Goal: Task Accomplishment & Management: Manage account settings

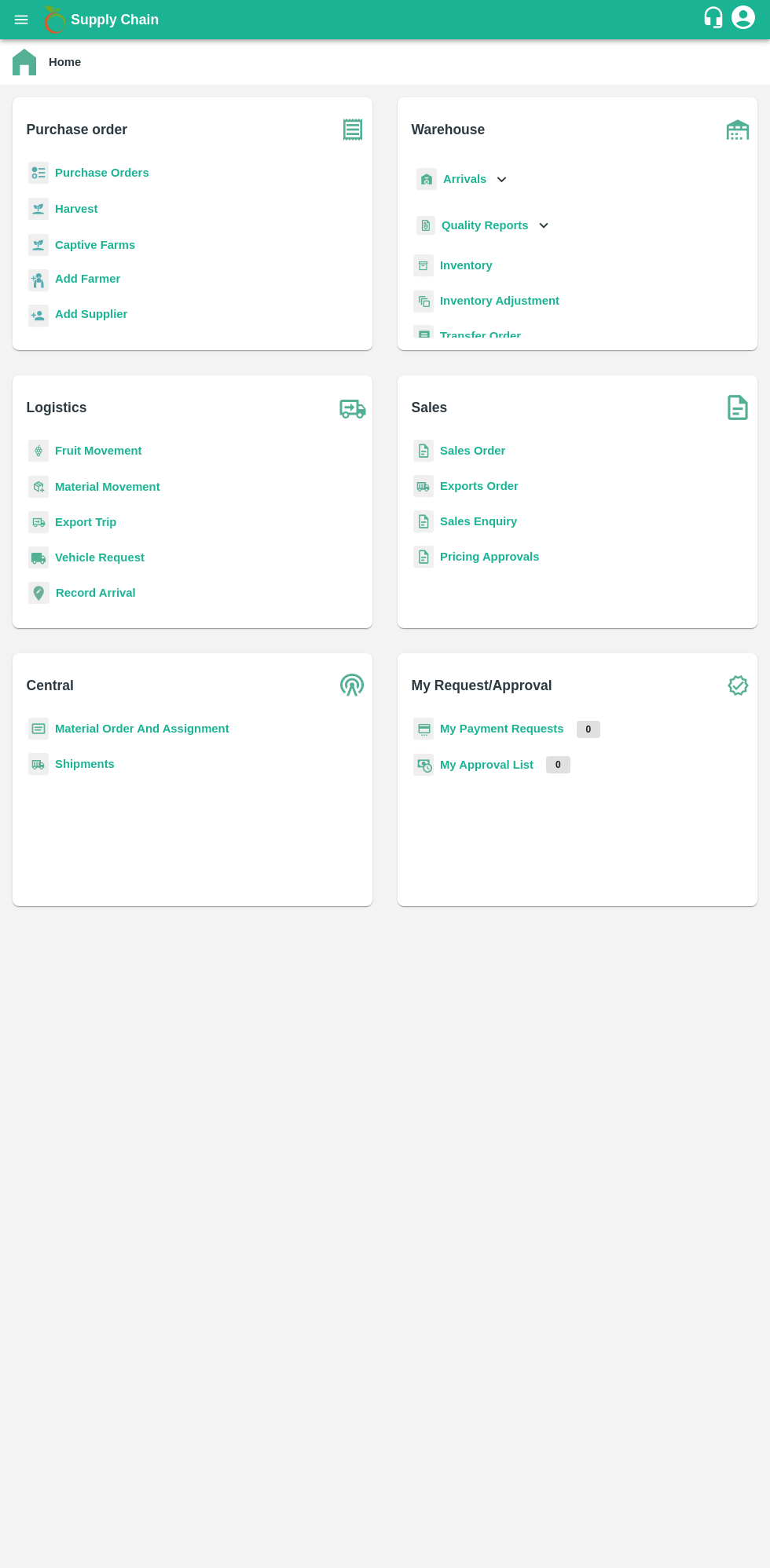
click at [35, 18] on button "open drawer" at bounding box center [22, 20] width 37 height 37
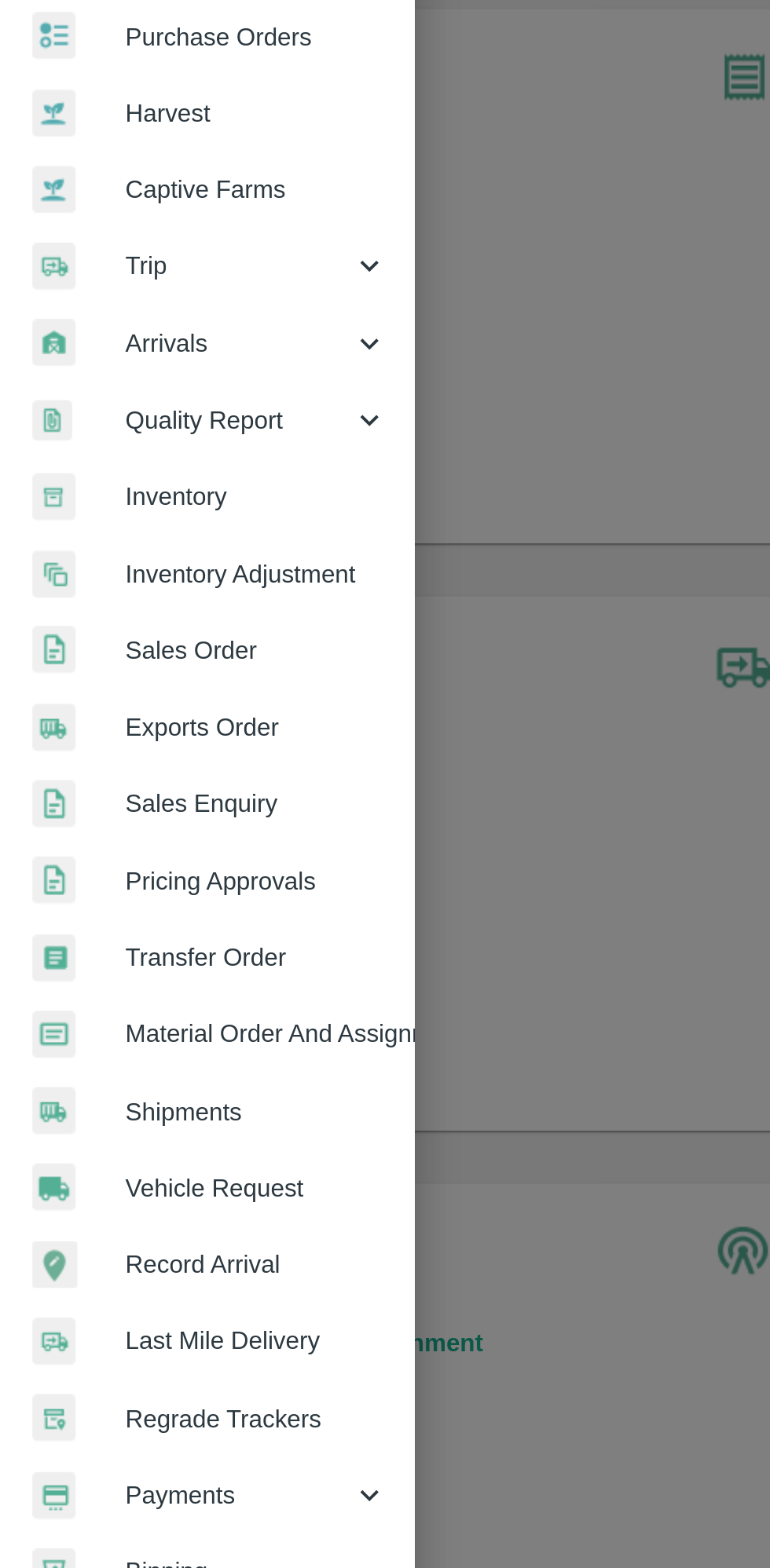
click at [141, 584] on span "Material Order And Assignment" at bounding box center [122, 583] width 124 height 17
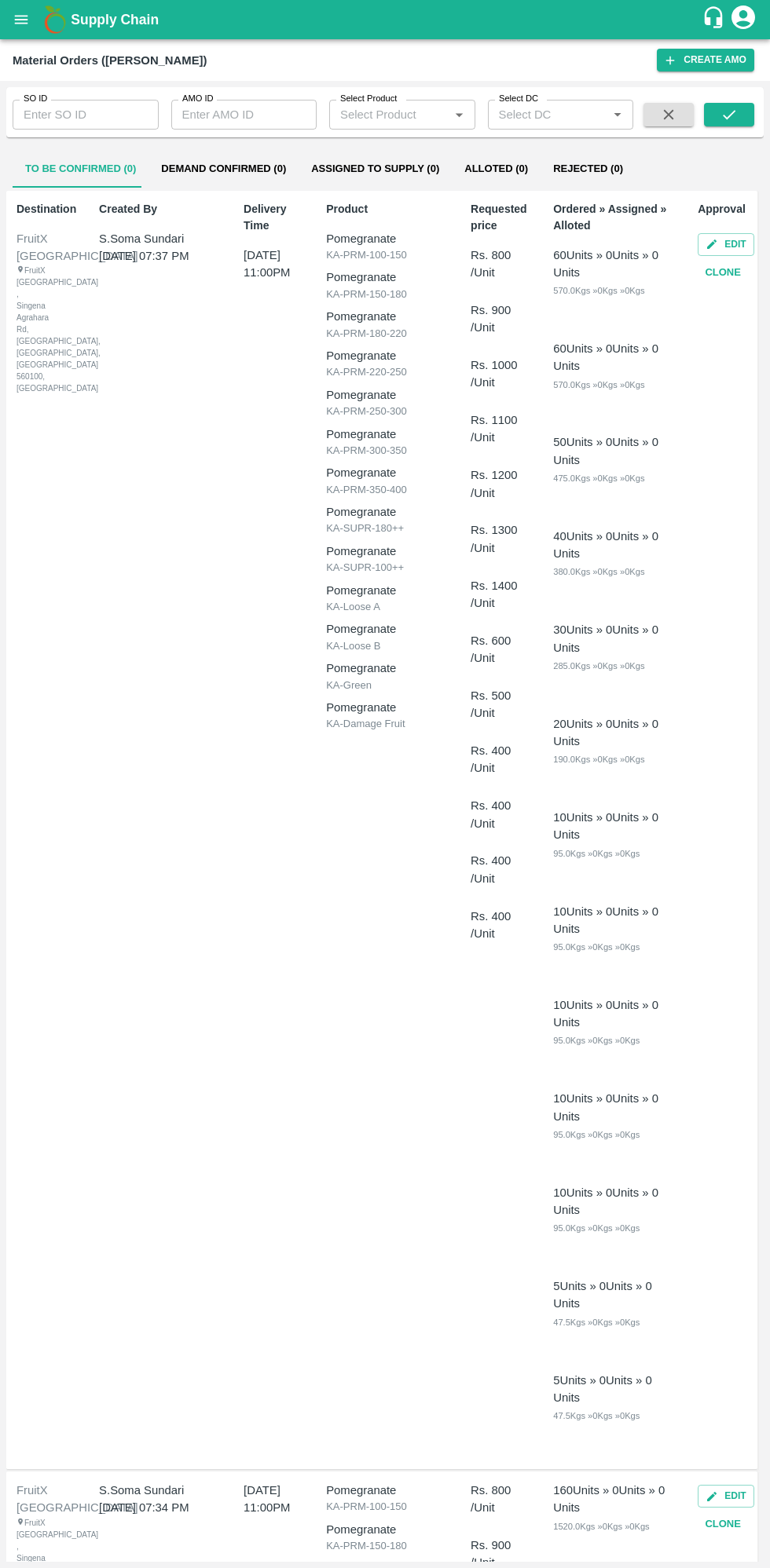
click at [266, 115] on input "AMO ID" at bounding box center [244, 115] width 146 height 30
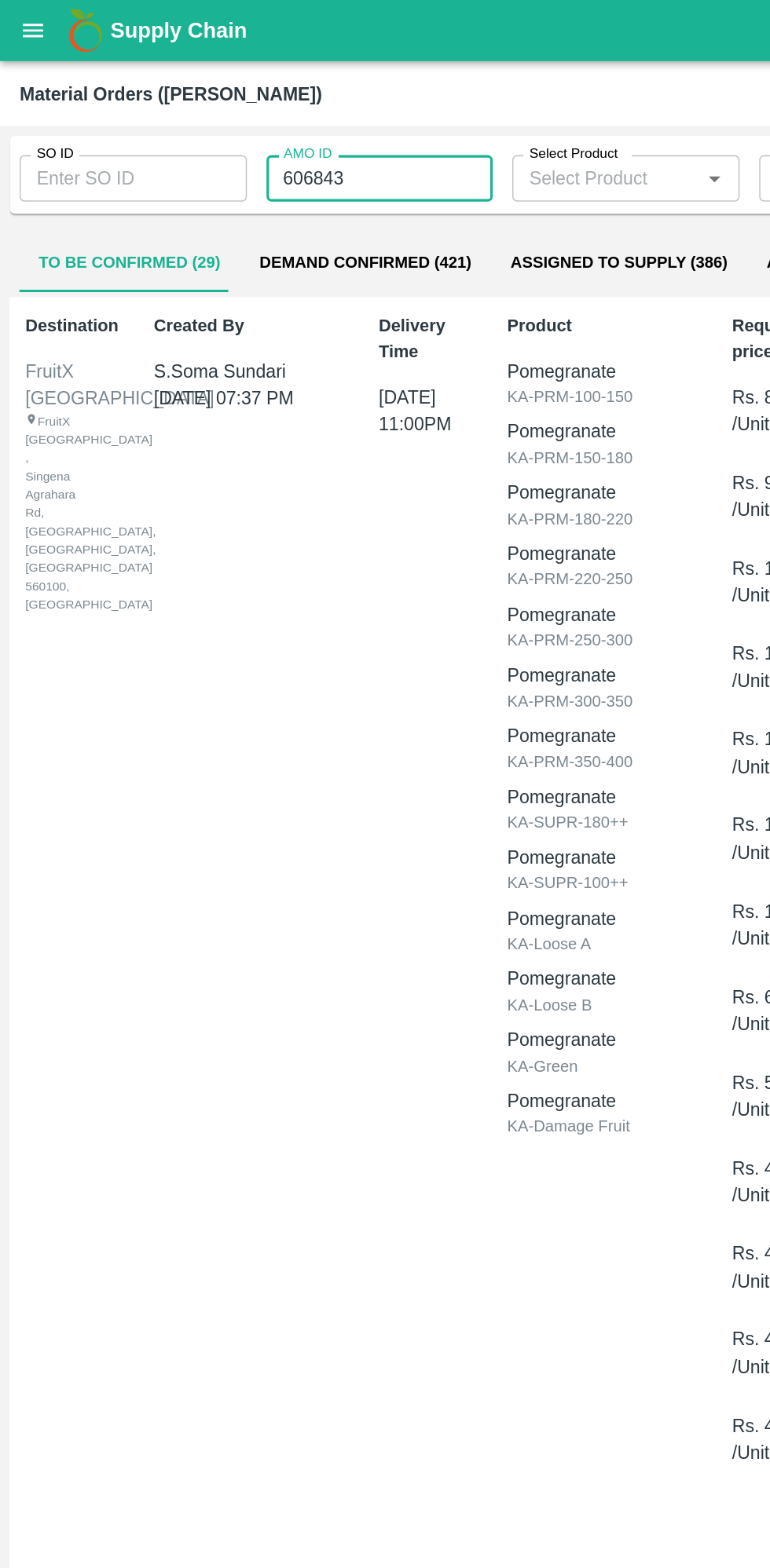
type input "606843"
click at [81, 125] on input "SO ID" at bounding box center [85, 115] width 146 height 30
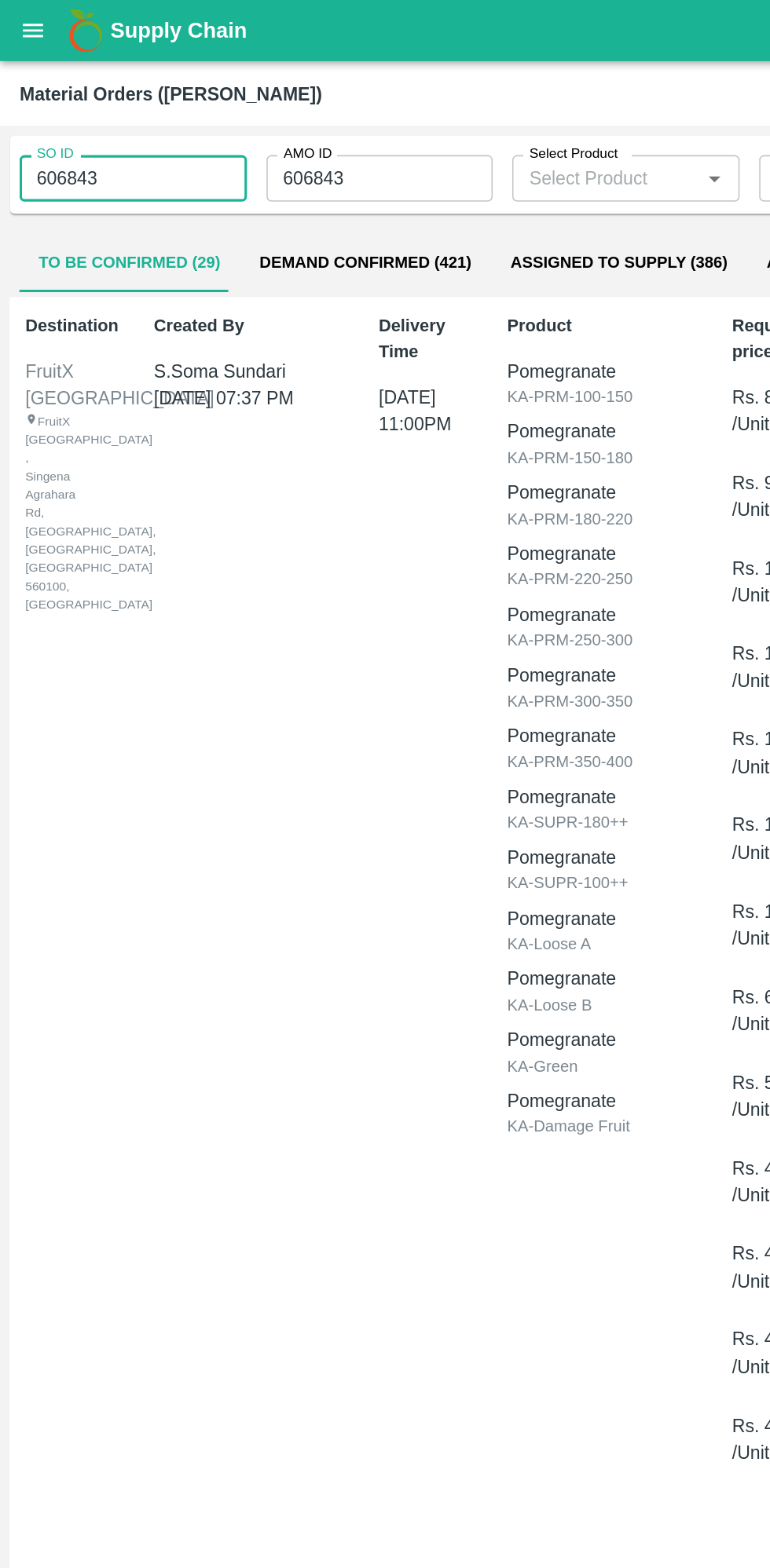
type input "606843"
click at [258, 112] on input "606843" at bounding box center [244, 115] width 146 height 30
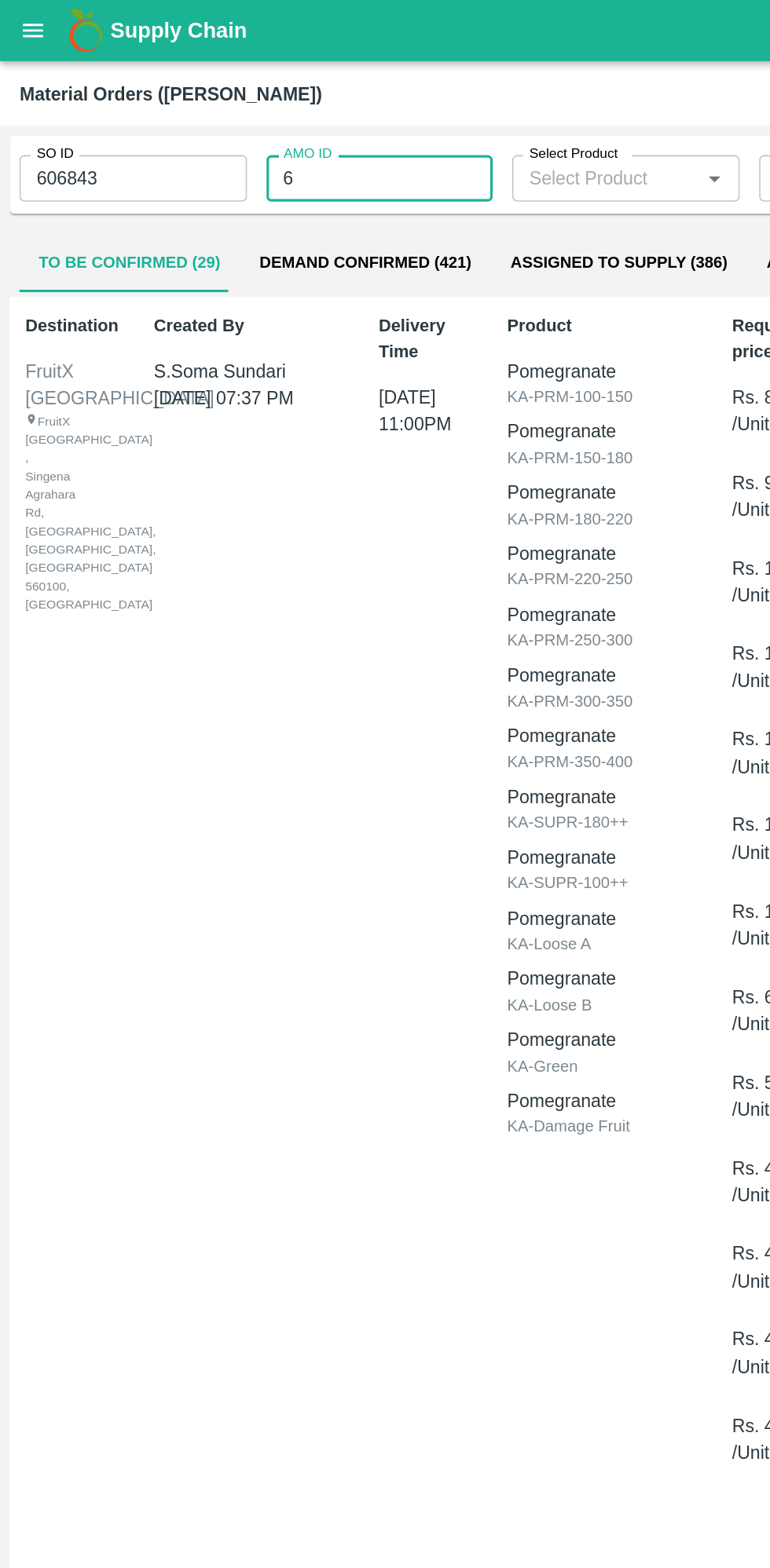
type input "6"
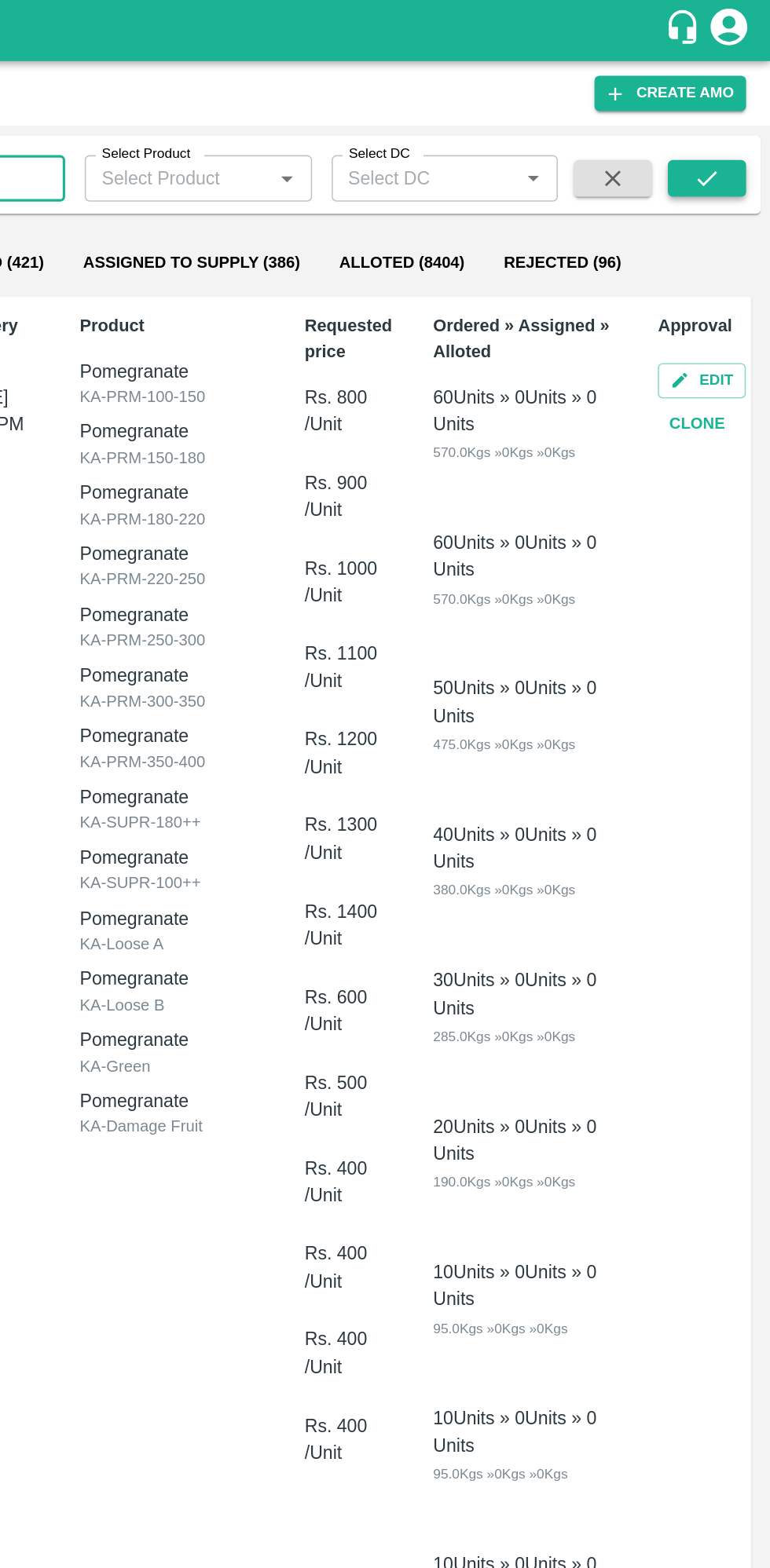
click at [740, 120] on button "submit" at bounding box center [729, 114] width 50 height 23
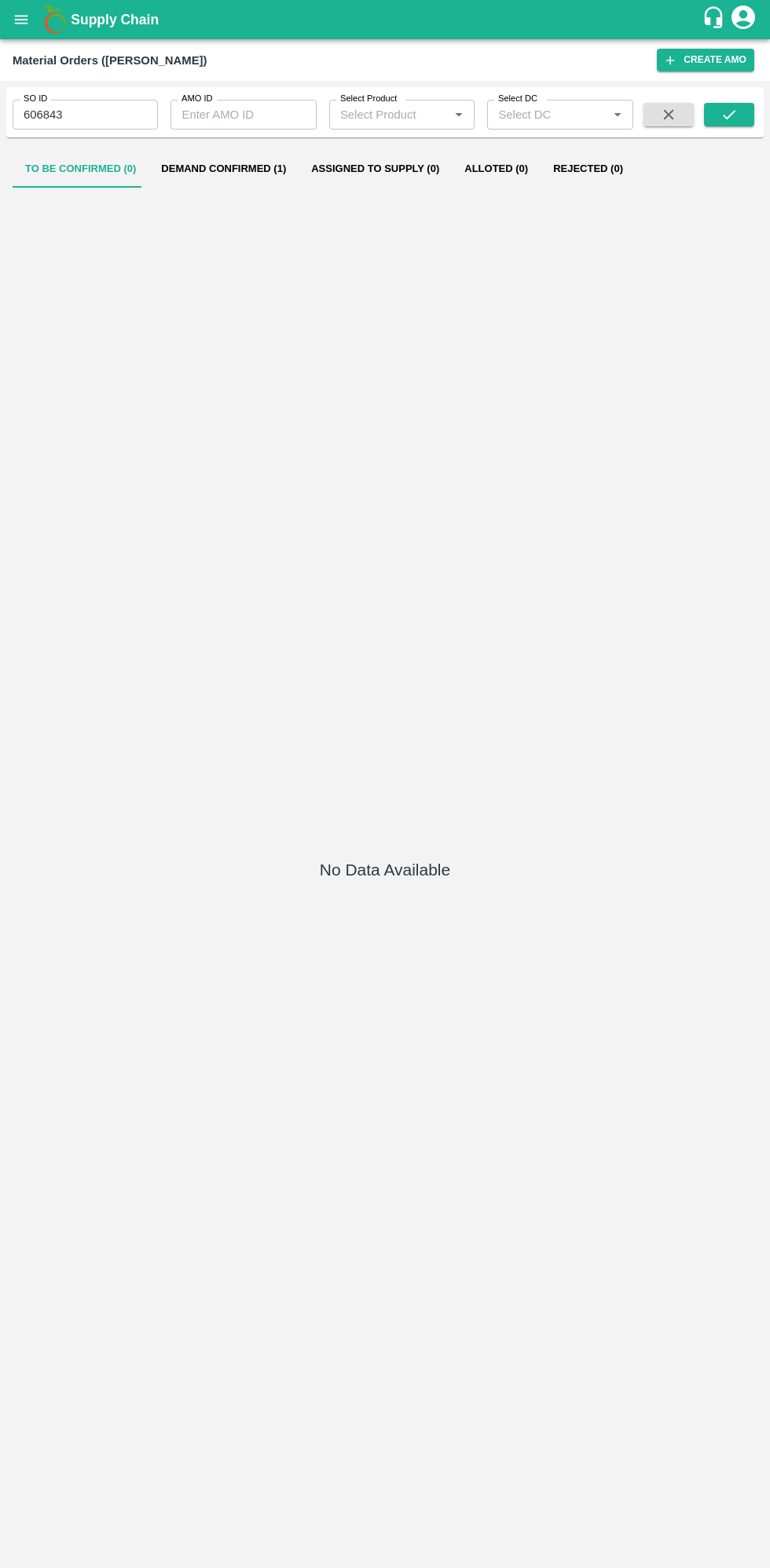
click at [255, 169] on button "Demand Confirmed (1)" at bounding box center [224, 168] width 150 height 37
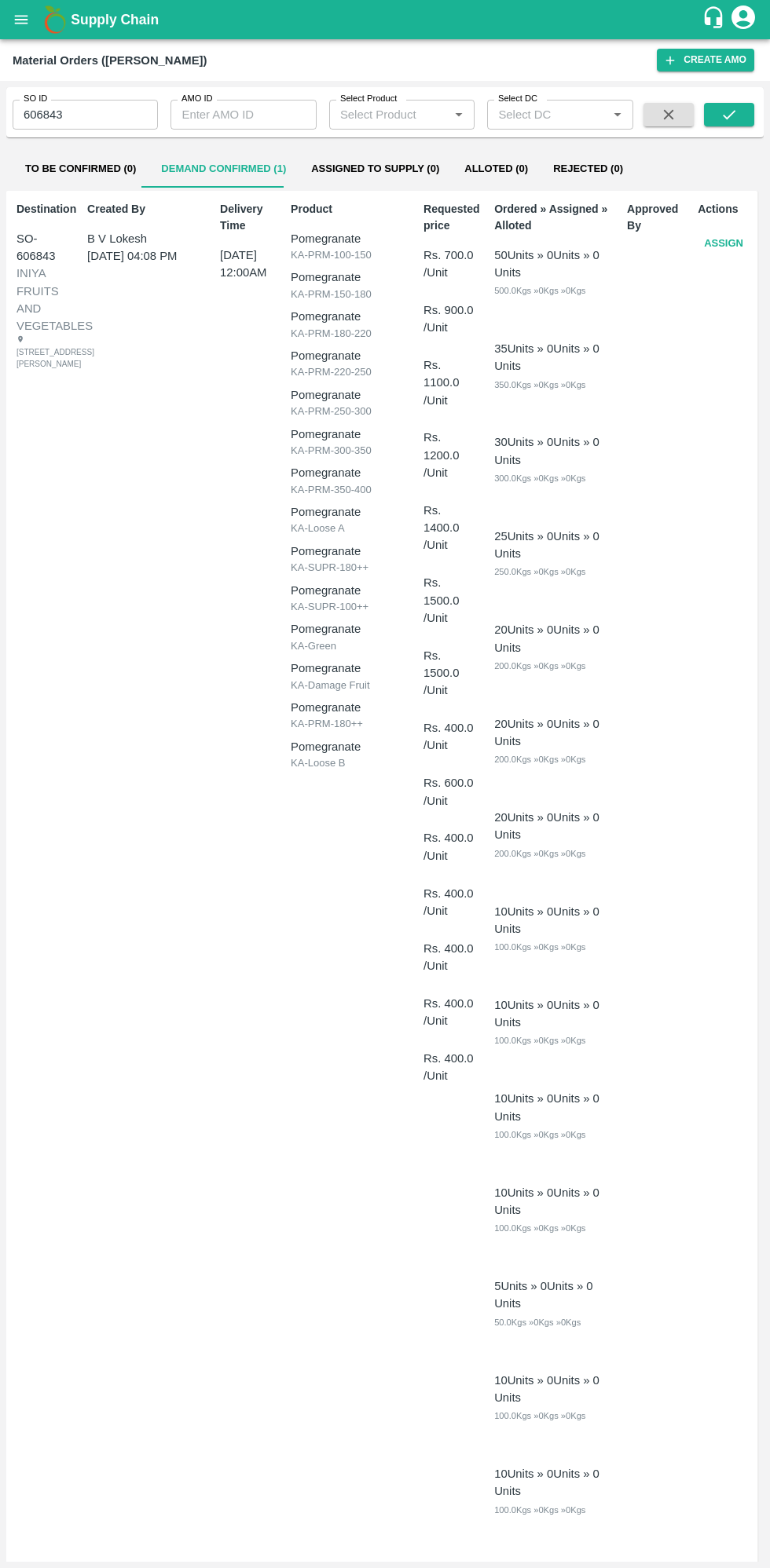
click at [700, 247] on button "Assign" at bounding box center [724, 244] width 52 height 28
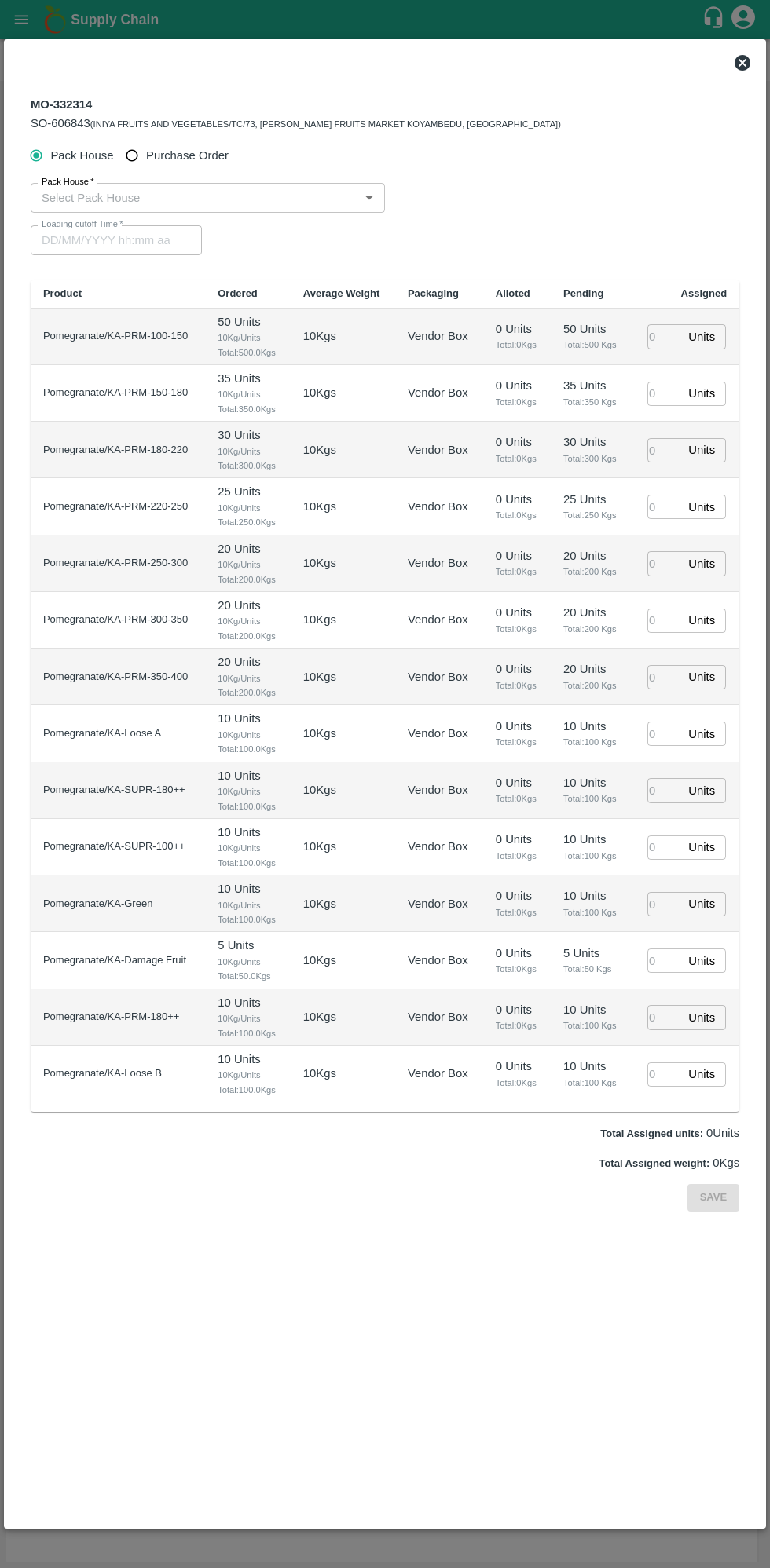
type input "[DATE] 12:00 AM"
click at [180, 156] on span "Purchase Order" at bounding box center [187, 156] width 83 height 17
click at [147, 156] on input "Purchase Order" at bounding box center [131, 156] width 29 height 29
radio input "true"
click at [301, 198] on input "PO   *" at bounding box center [365, 197] width 660 height 20
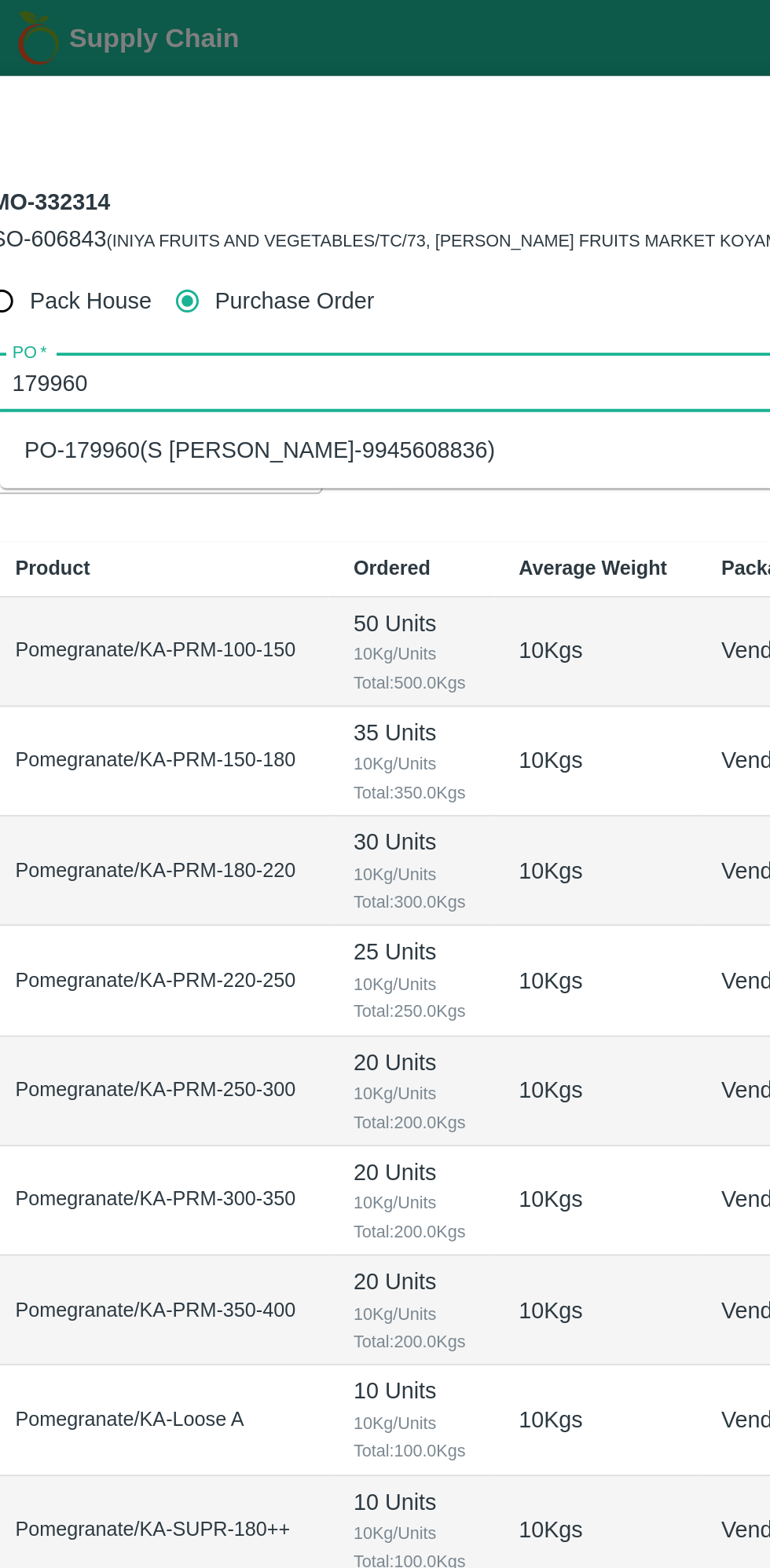
click at [318, 233] on div "PO-179960(S [PERSON_NAME]-9945608836)" at bounding box center [384, 232] width 696 height 27
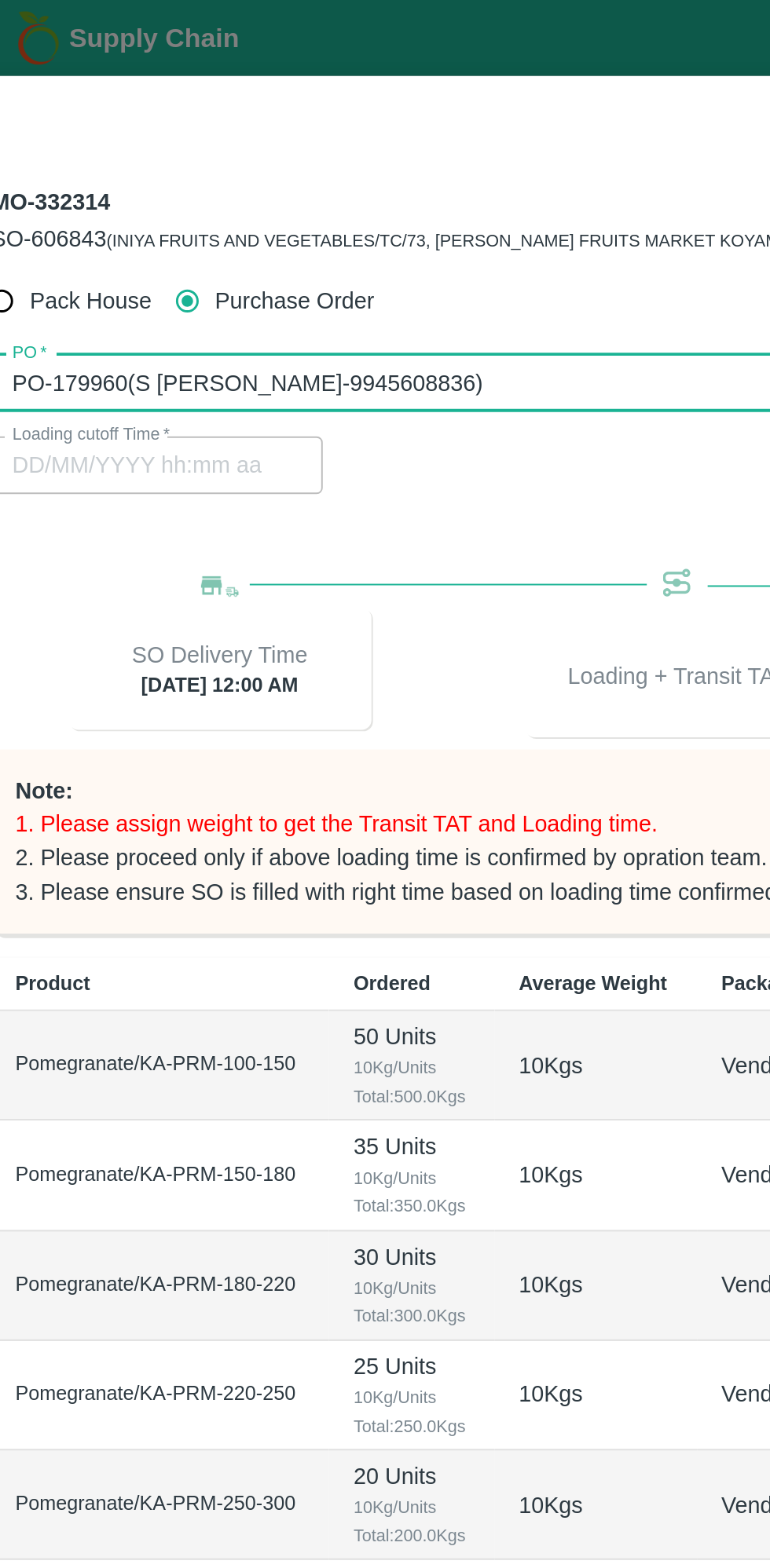
type input "PO-179960(S [PERSON_NAME]-9945608836)"
click at [333, 277] on div "Pack House Purchase Order PO   * PO   * Loading cutoff Time   * Loading cutoff …" at bounding box center [385, 784] width 708 height 1284
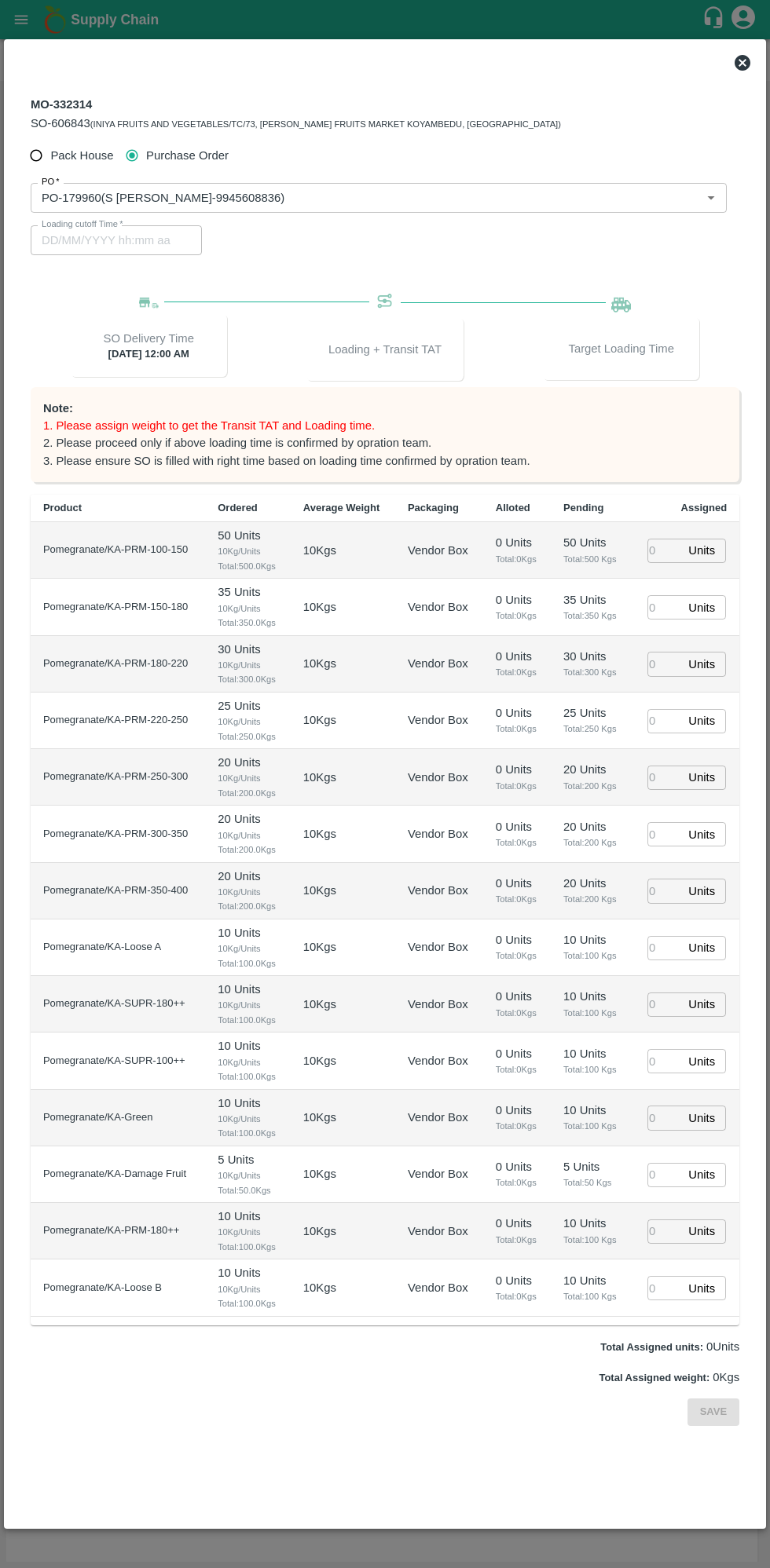
click at [666, 545] on input "number" at bounding box center [665, 550] width 35 height 24
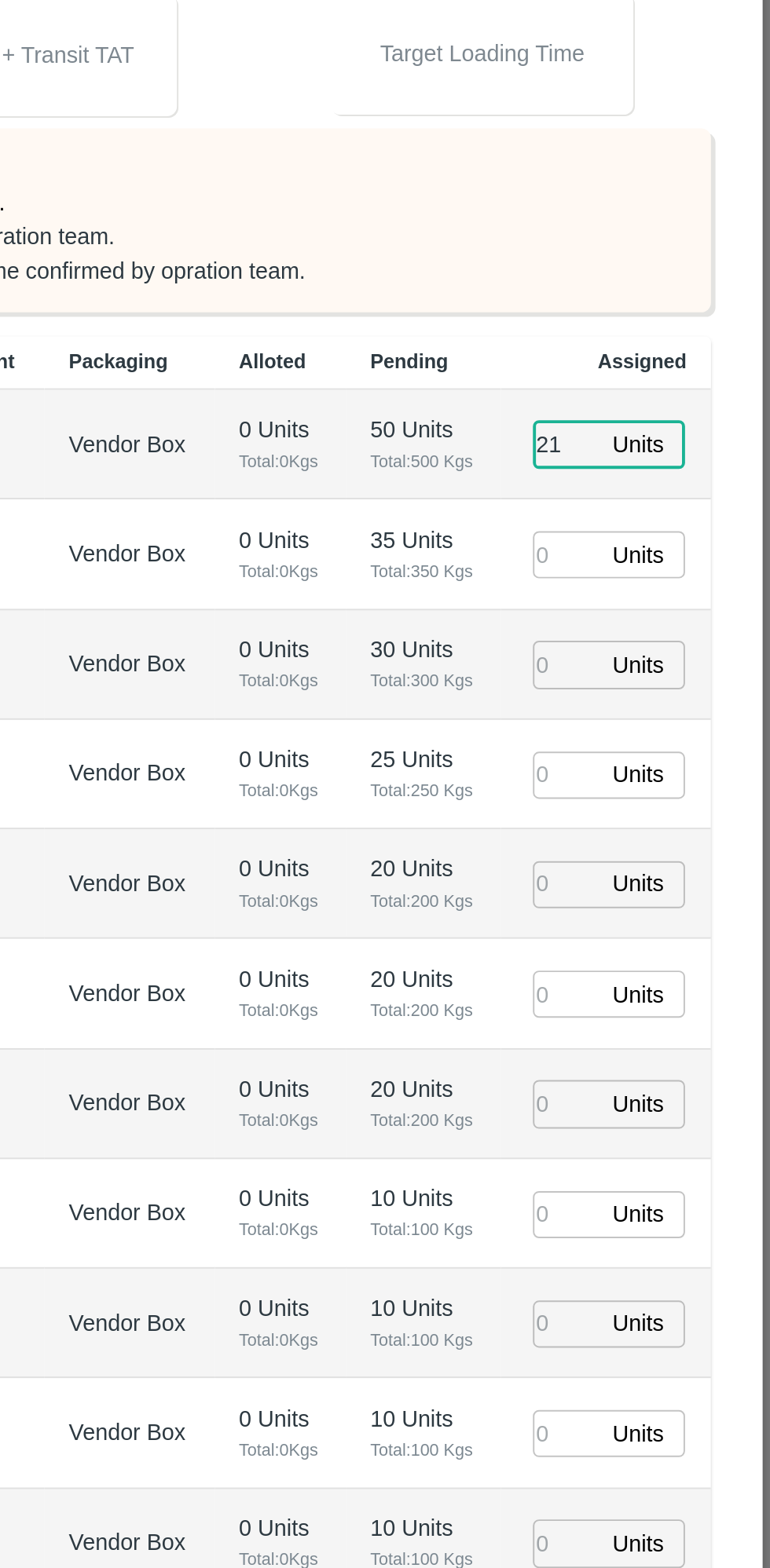
type input "21"
type input "[DATE] 11:06 AM"
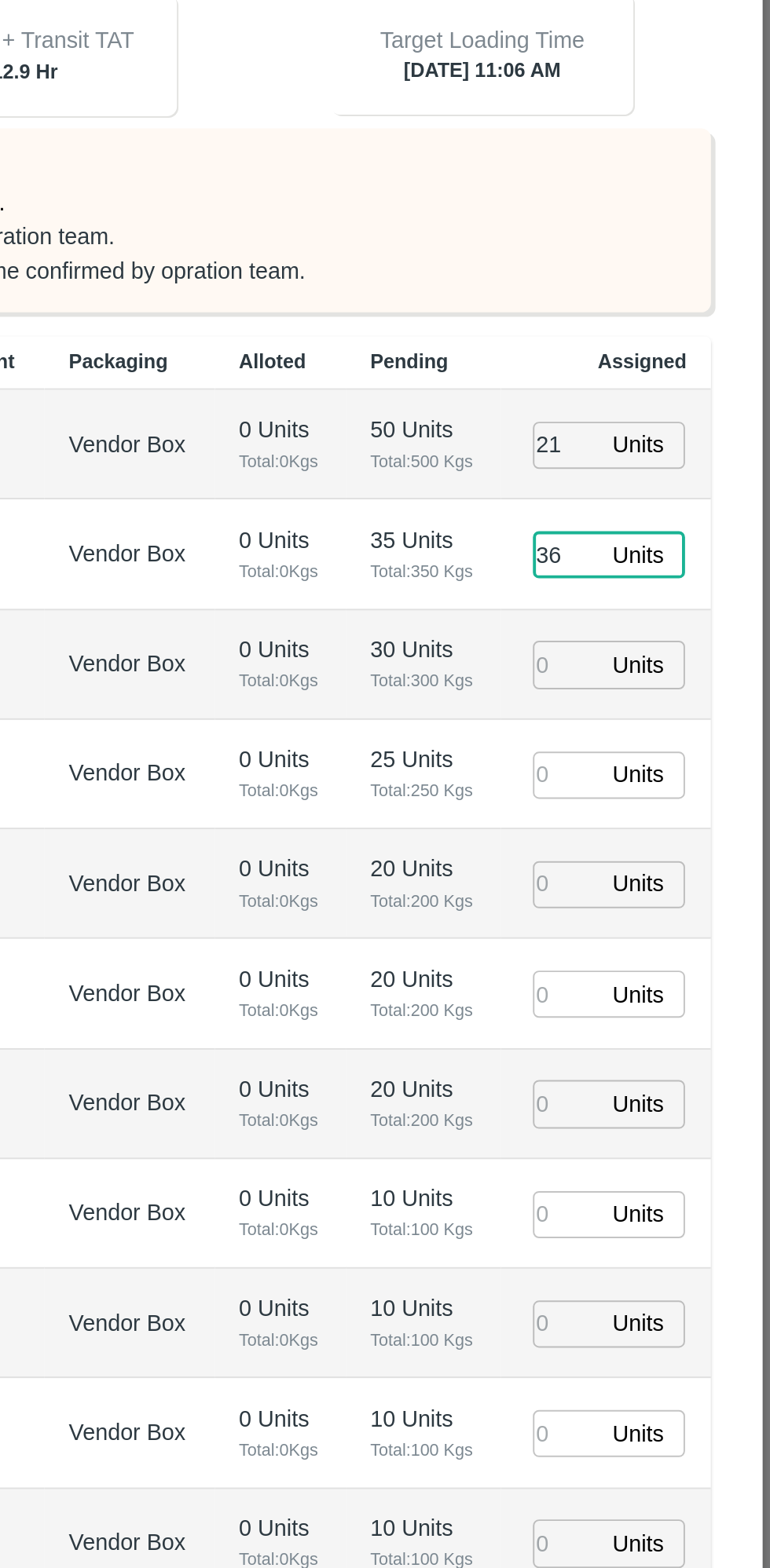
type input "36"
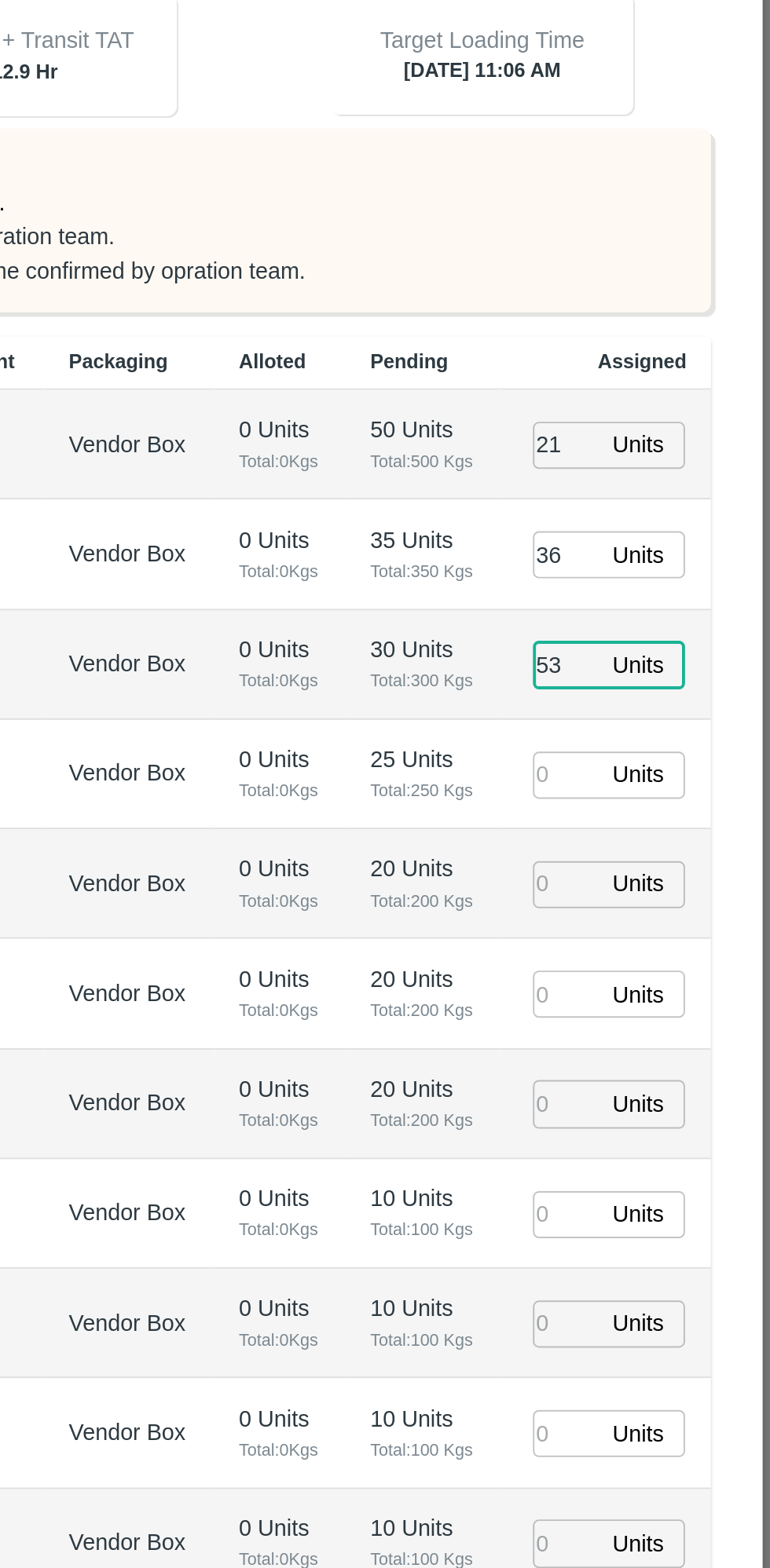
type input "53"
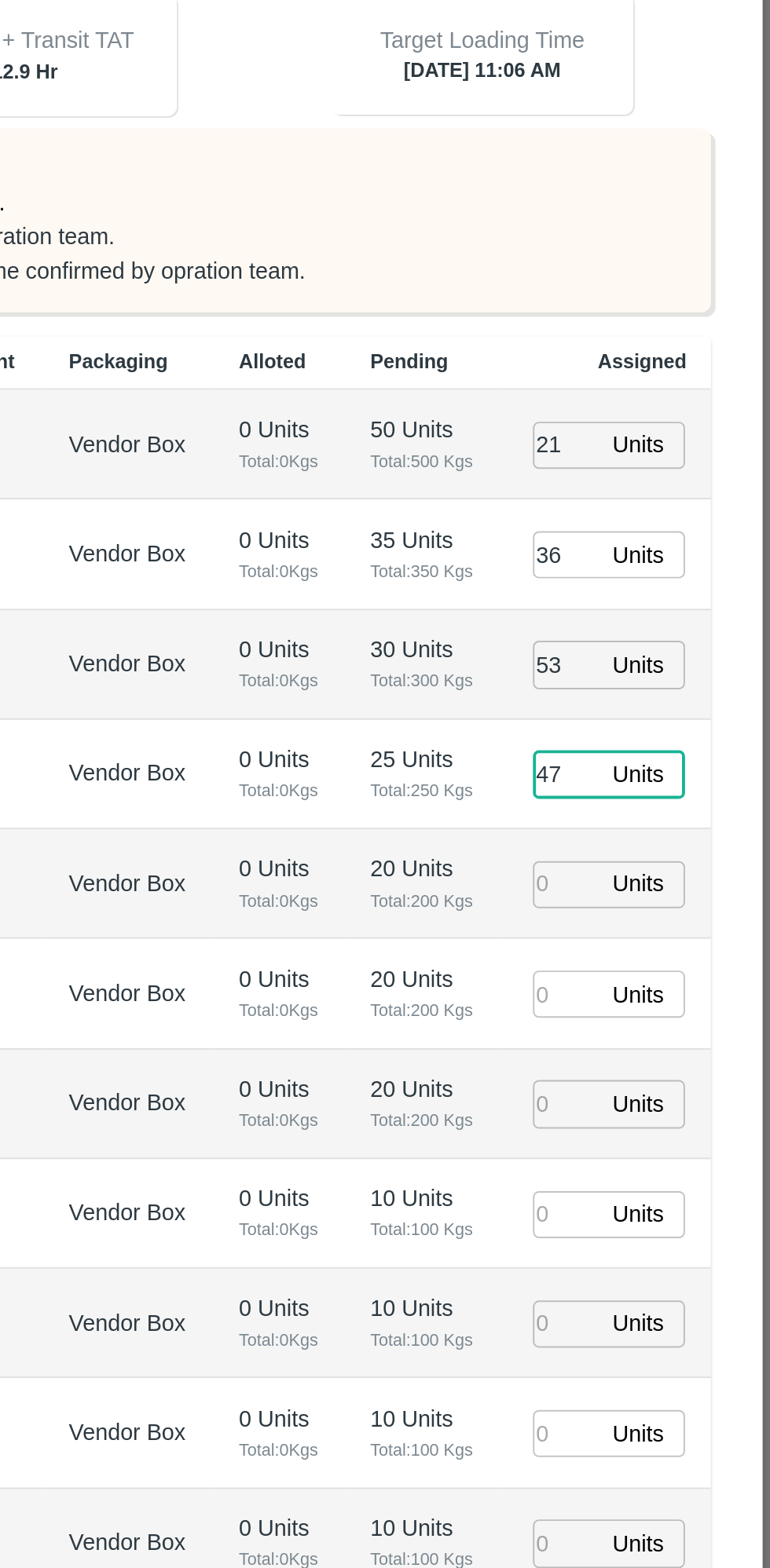
type input "47"
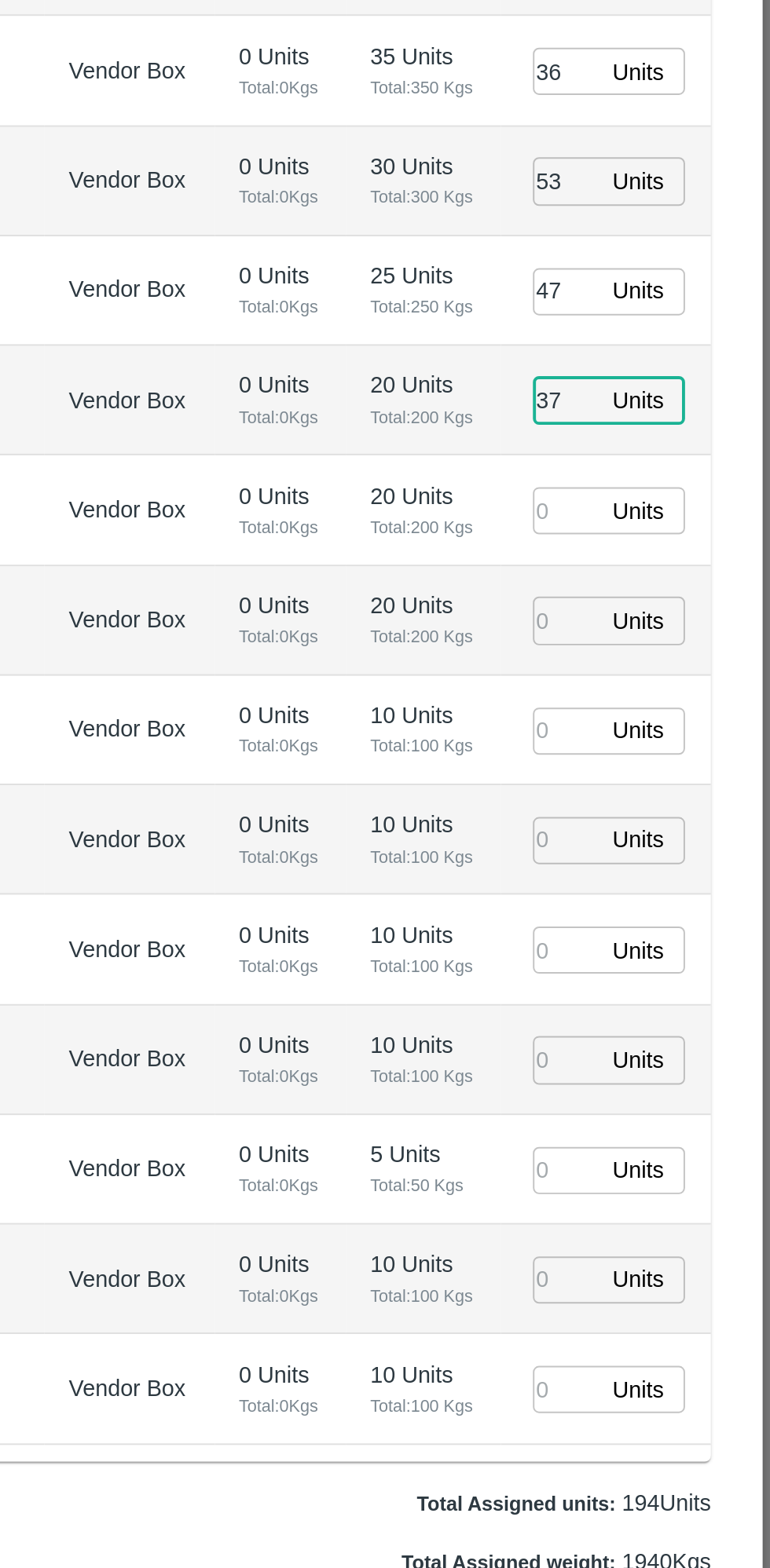
type input "37"
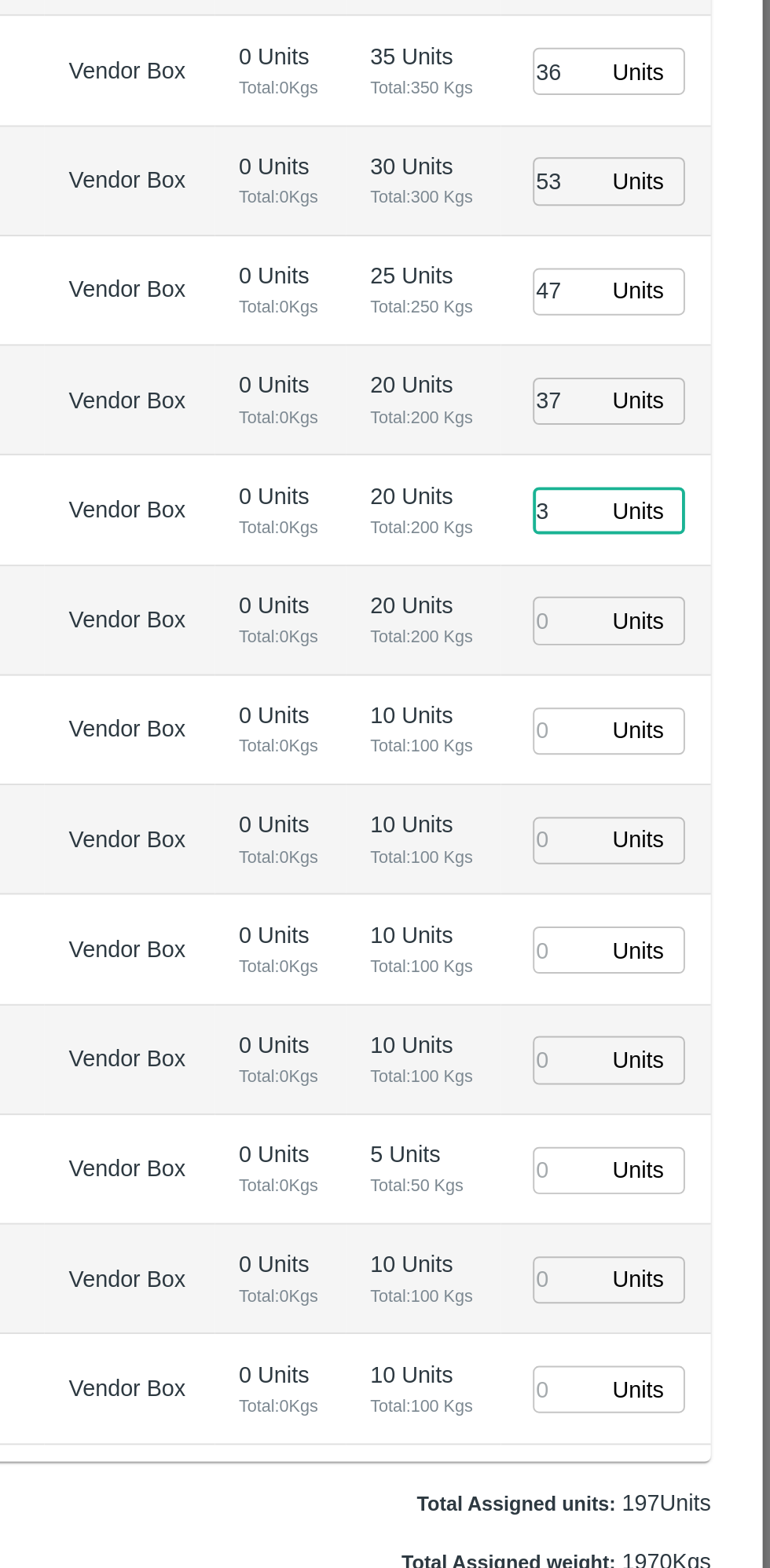
type input "33"
type input "[DATE] 09:06 AM"
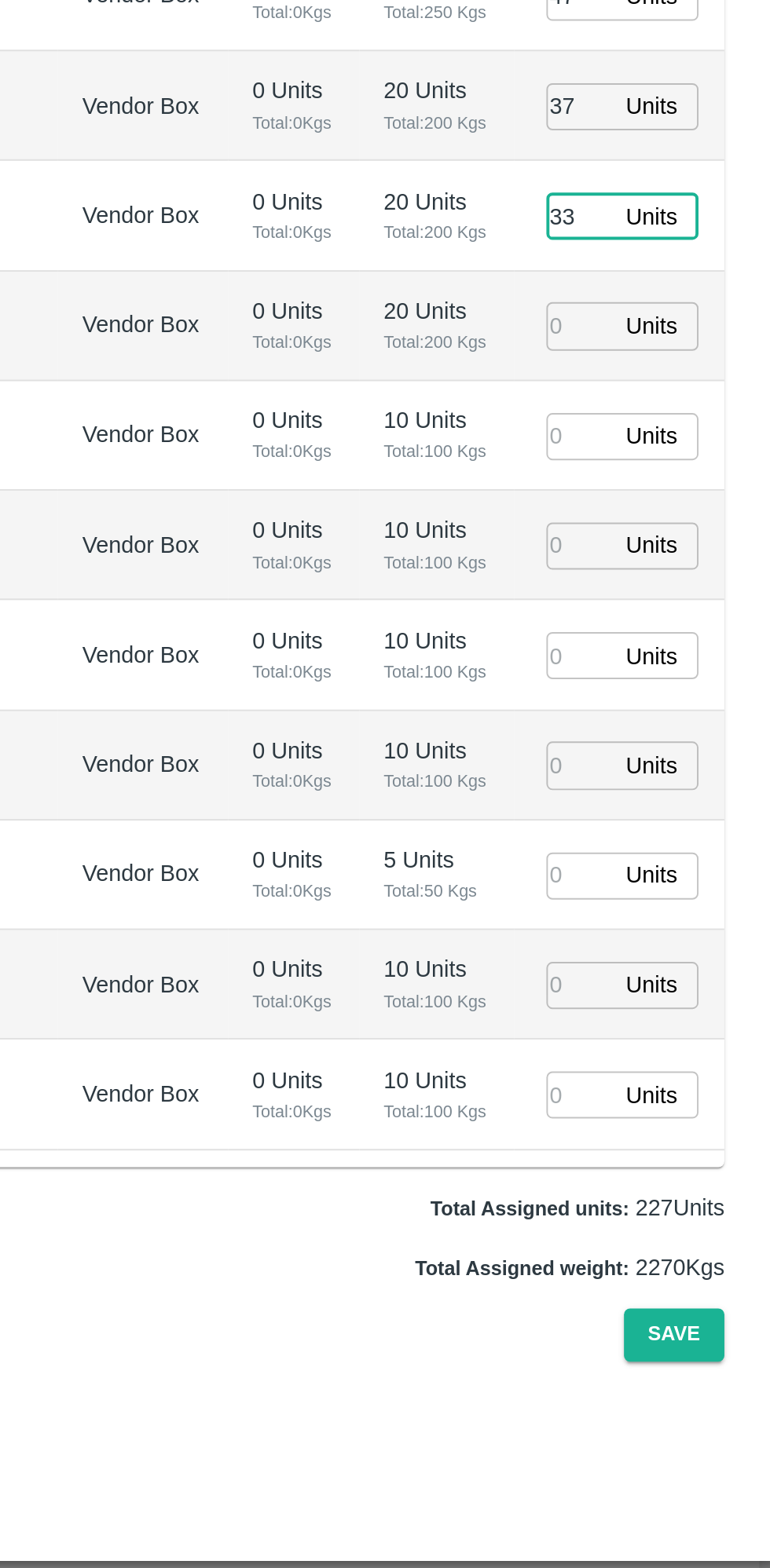
type input "33"
click at [653, 1000] on input "number" at bounding box center [665, 1004] width 35 height 24
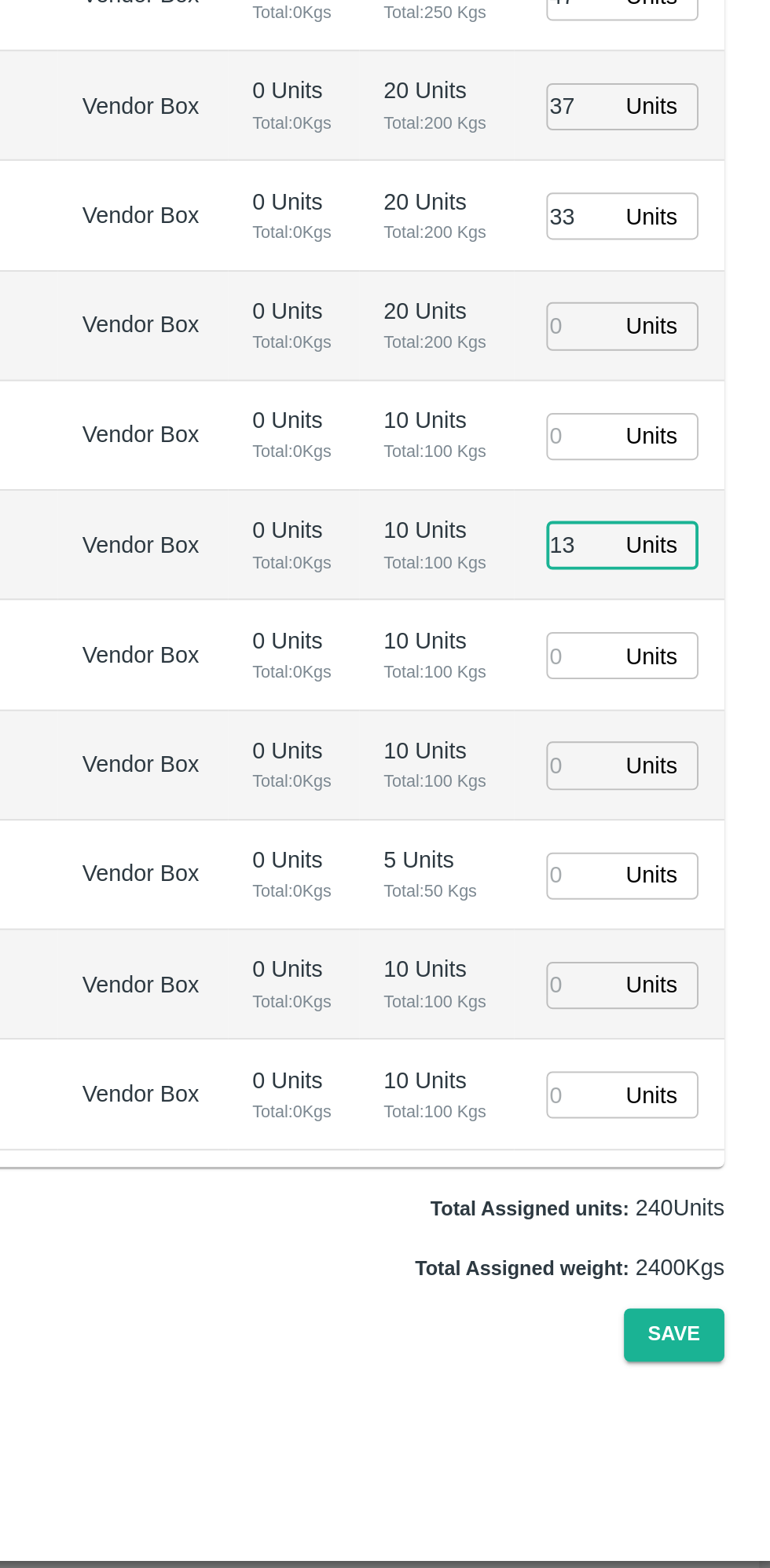
type input "132"
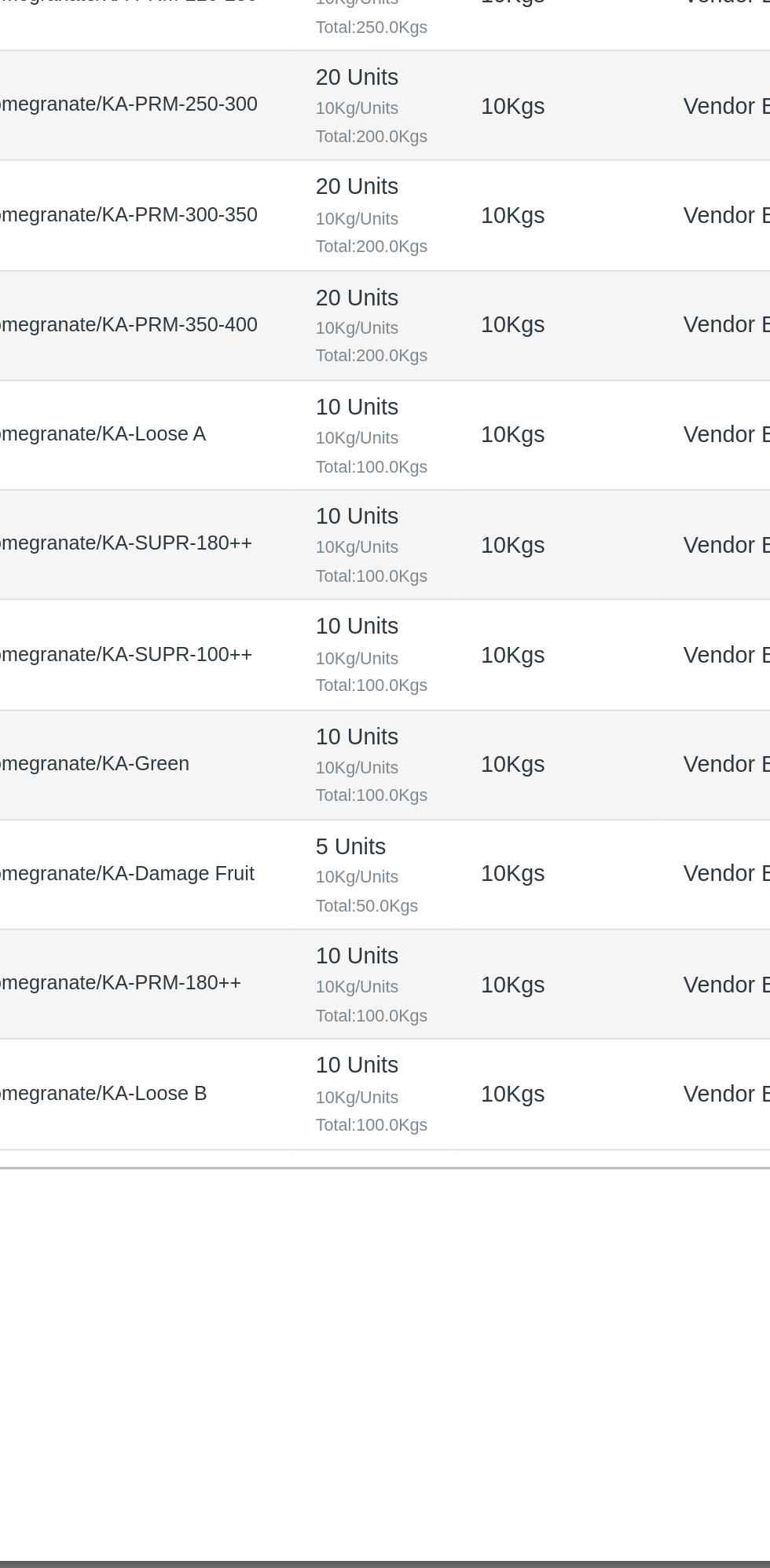
type input "[DATE] 10:06 AM"
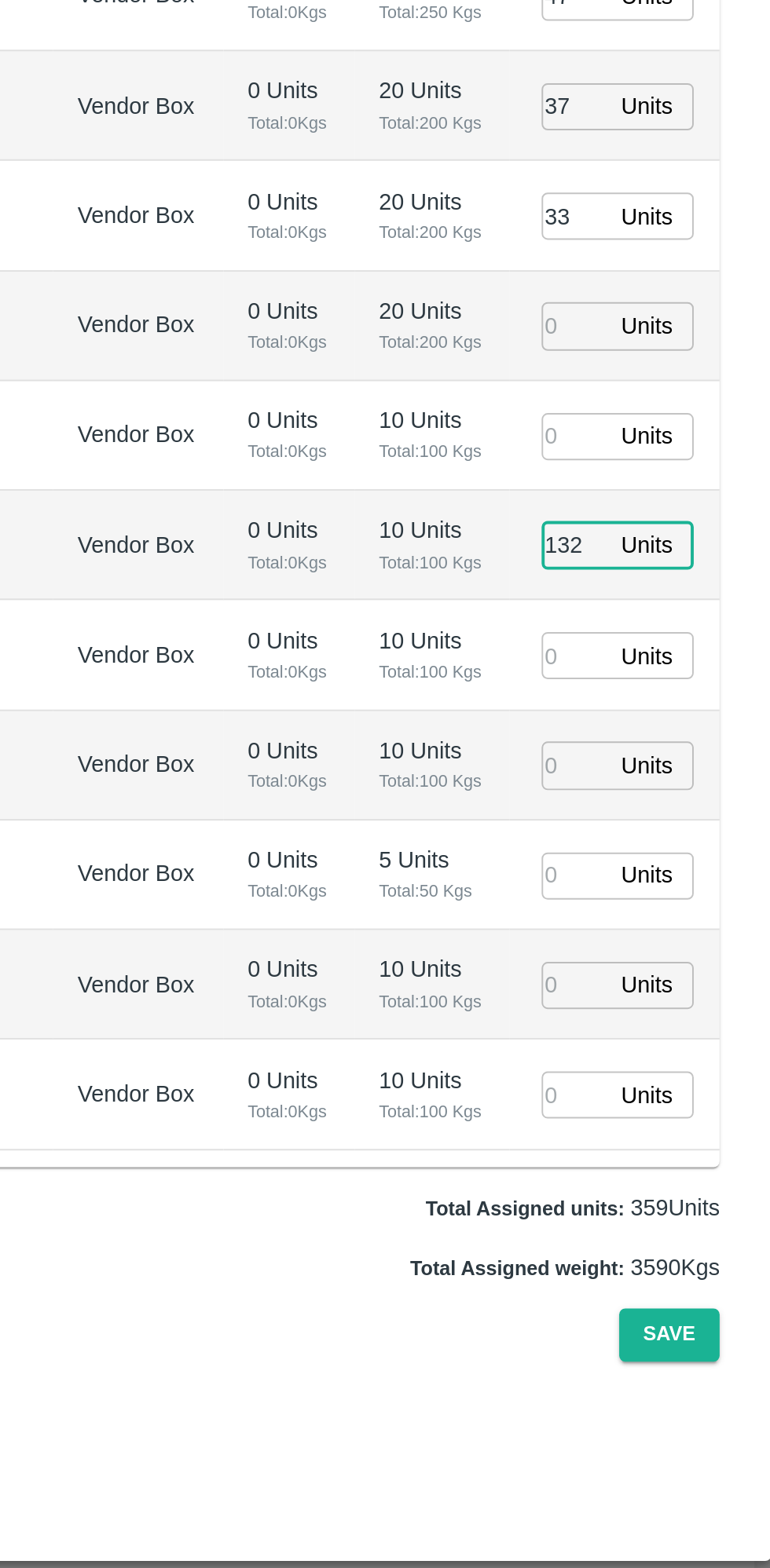
type input "132"
click at [659, 944] on input "number" at bounding box center [665, 948] width 35 height 24
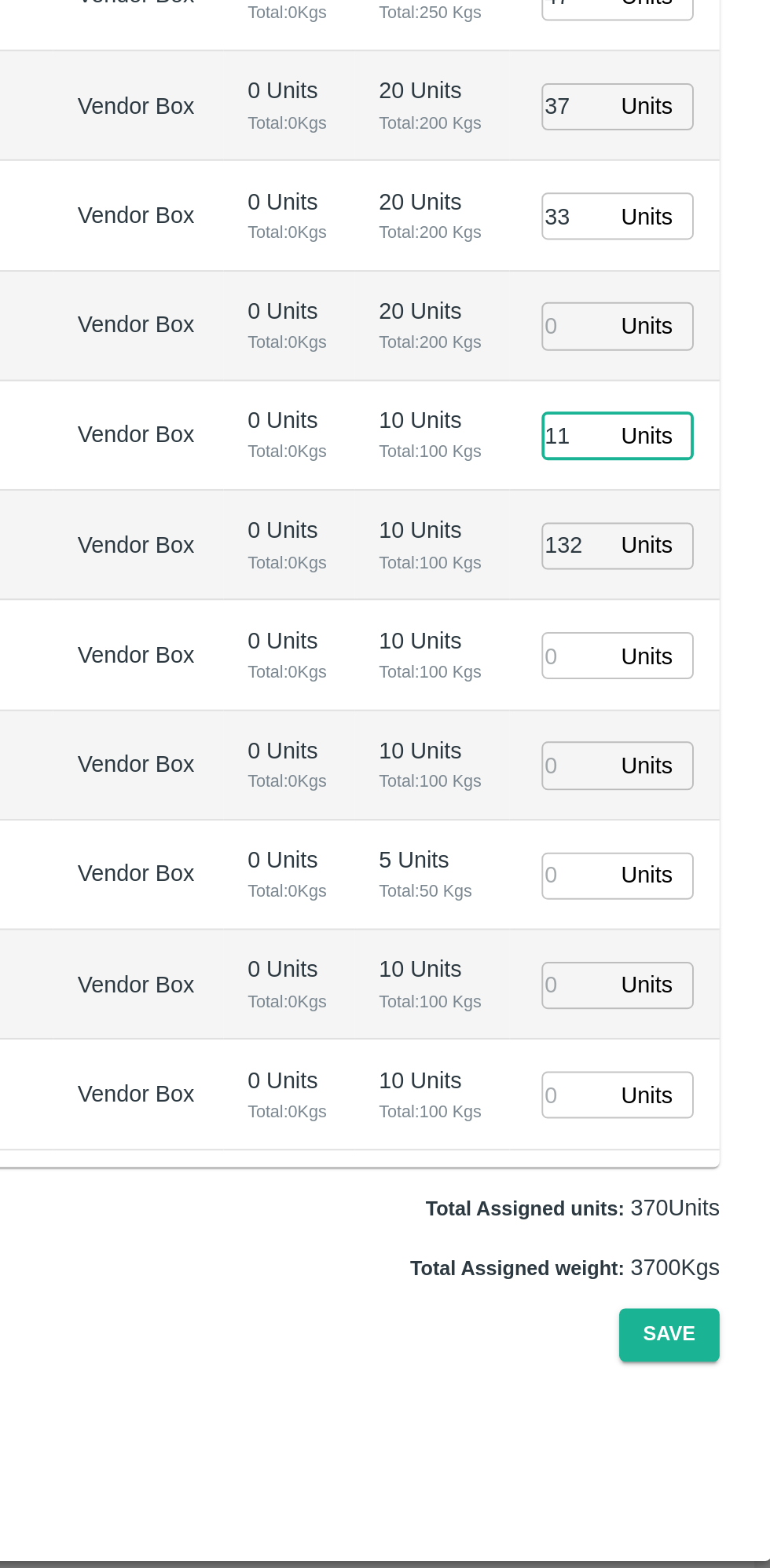
type input "11"
click at [593, 1058] on p "10 Units" at bounding box center [590, 1054] width 55 height 17
click at [726, 1410] on button "Save" at bounding box center [713, 1412] width 52 height 28
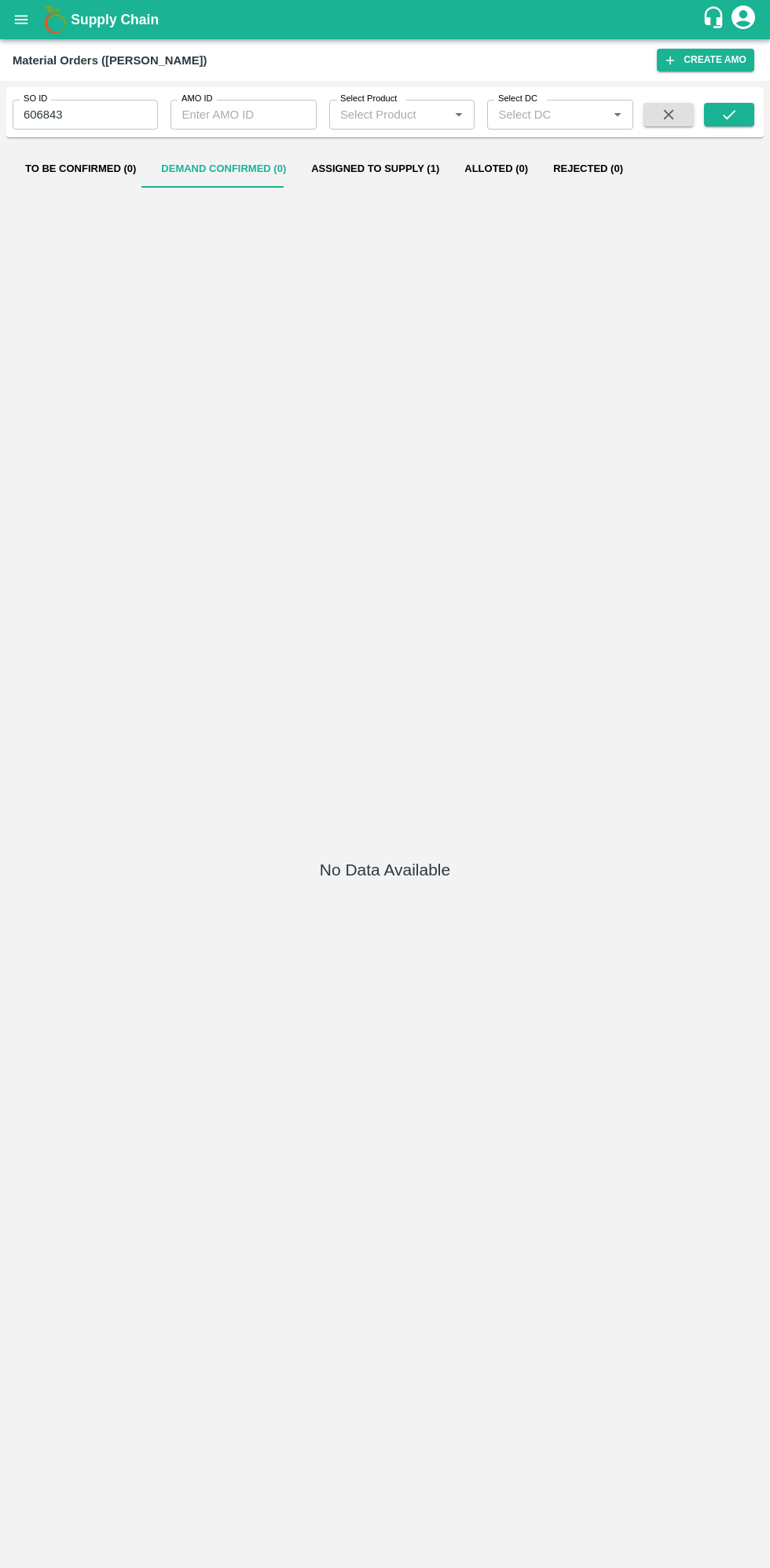
click at [13, 30] on button "open drawer" at bounding box center [22, 20] width 37 height 37
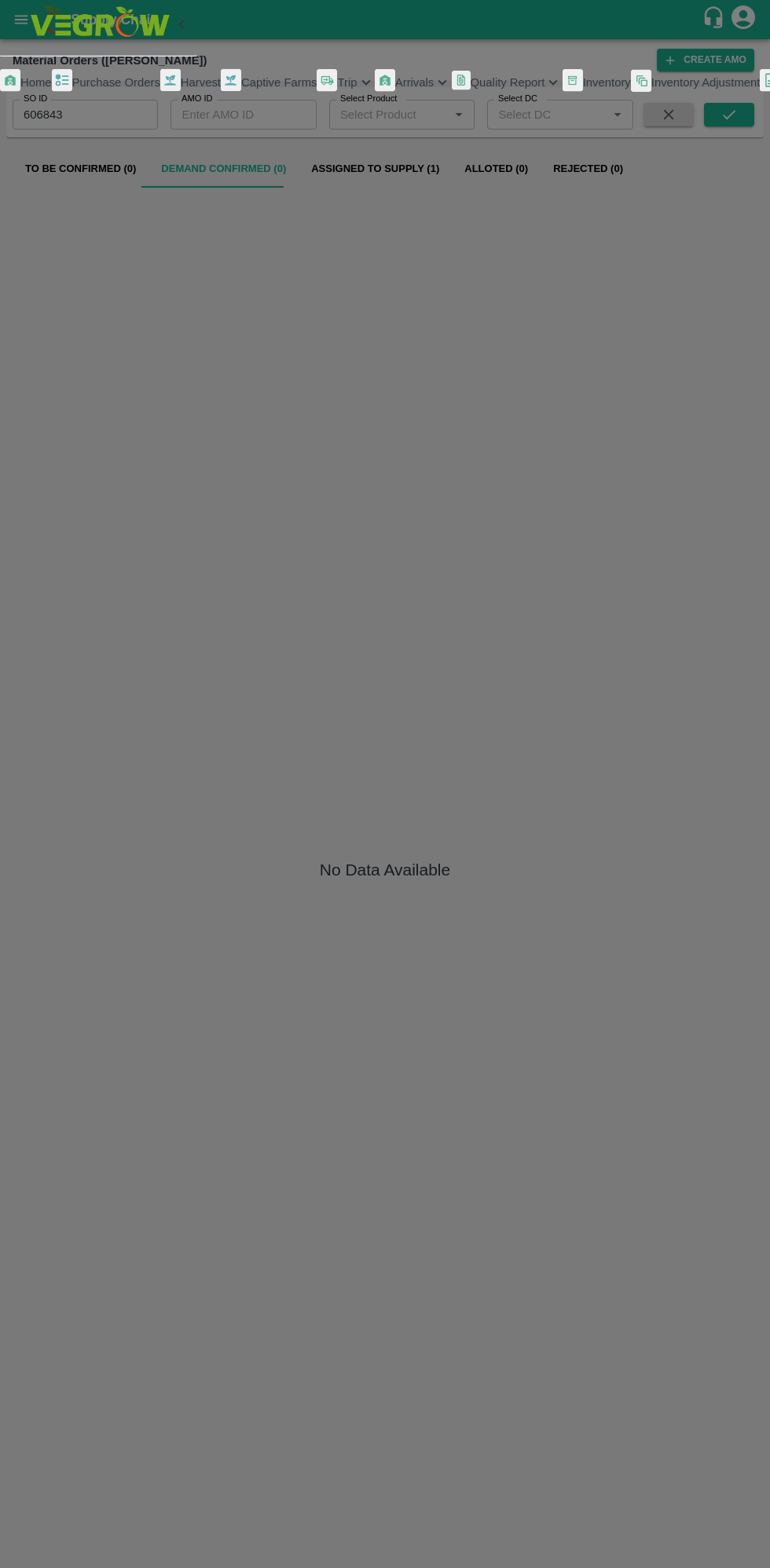
click at [119, 89] on span "Purchase Orders" at bounding box center [116, 83] width 88 height 12
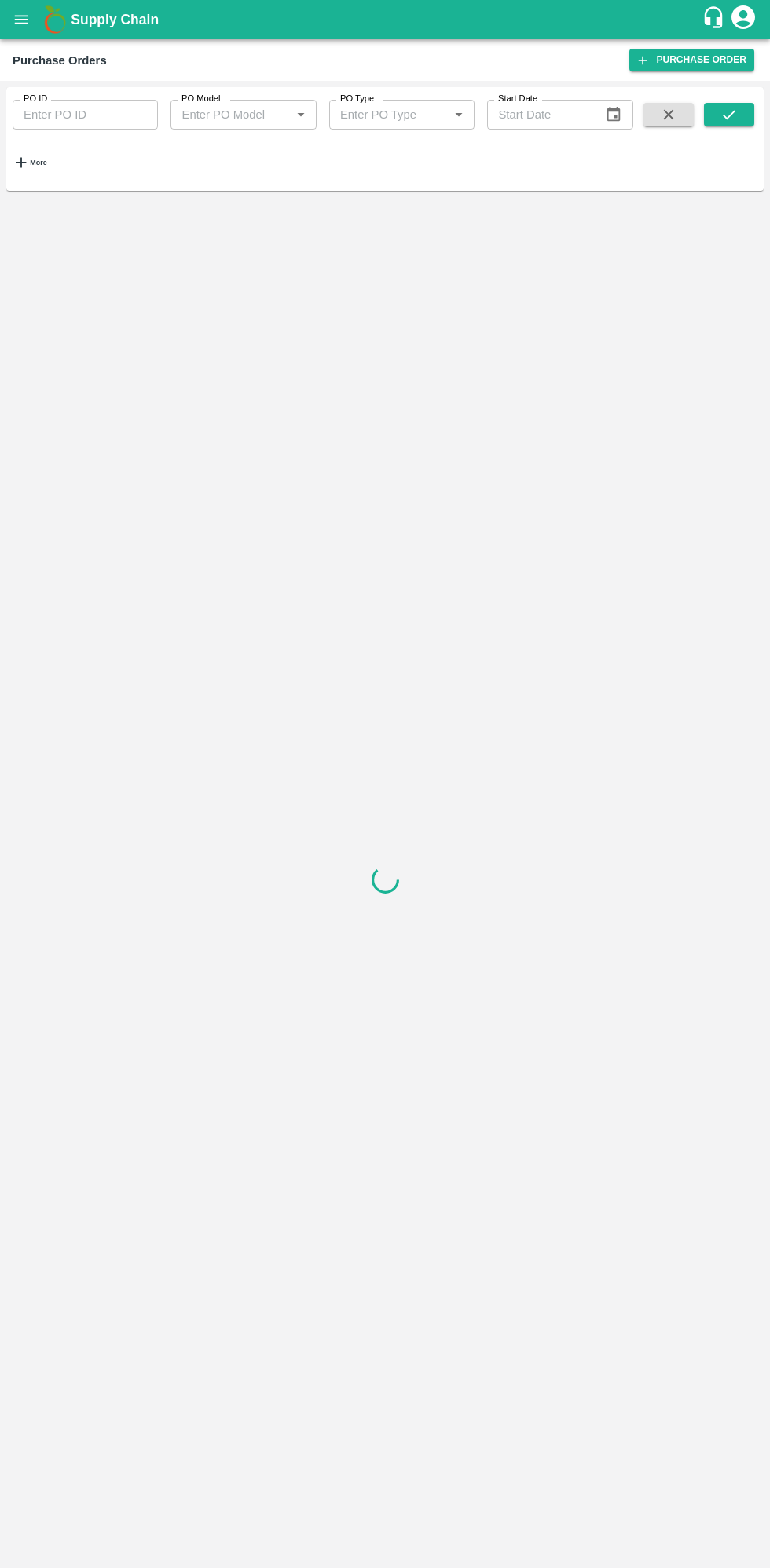
click at [758, 644] on div at bounding box center [385, 879] width 757 height 1364
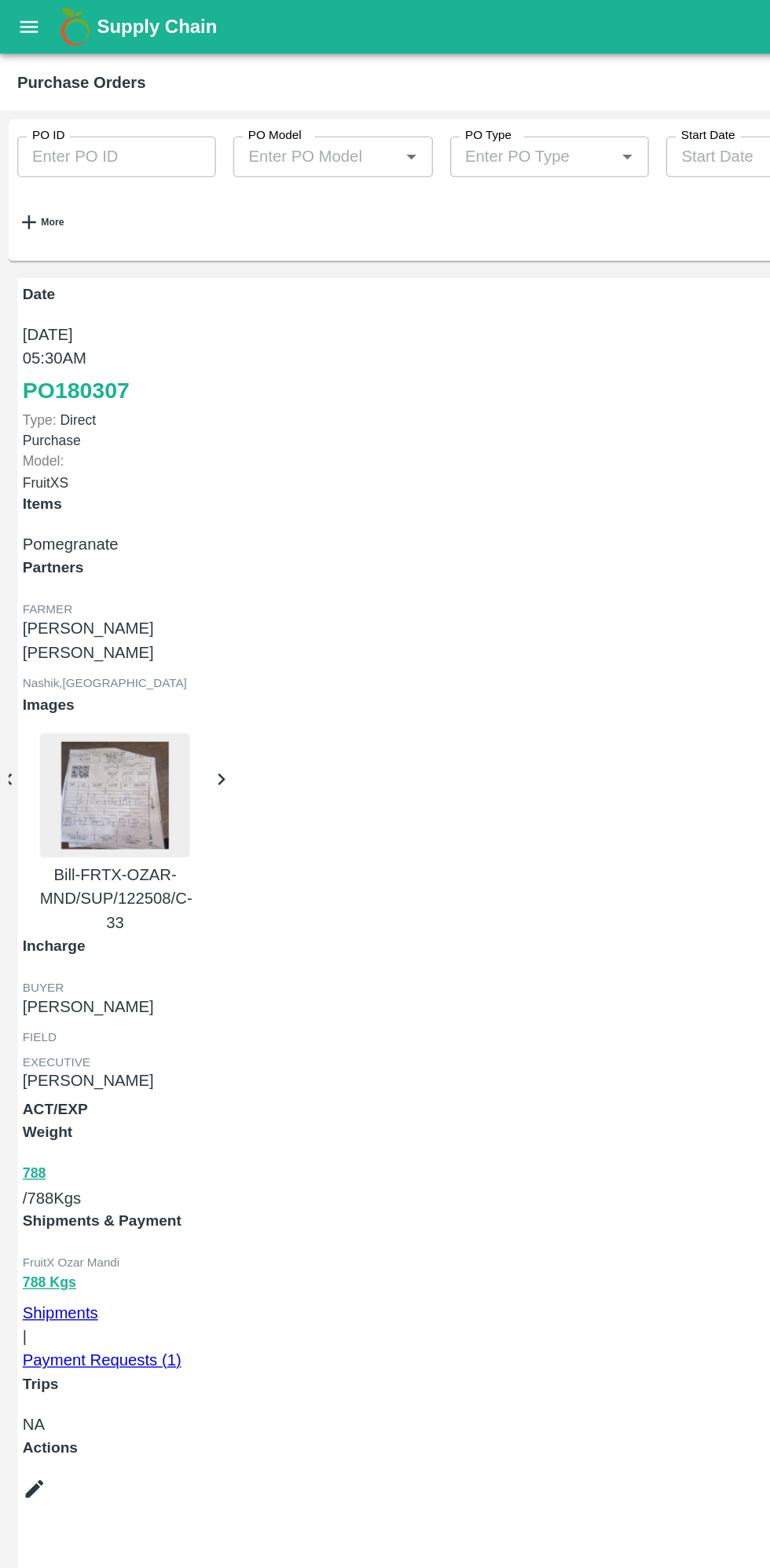
click at [45, 161] on strong "More" at bounding box center [37, 162] width 17 height 8
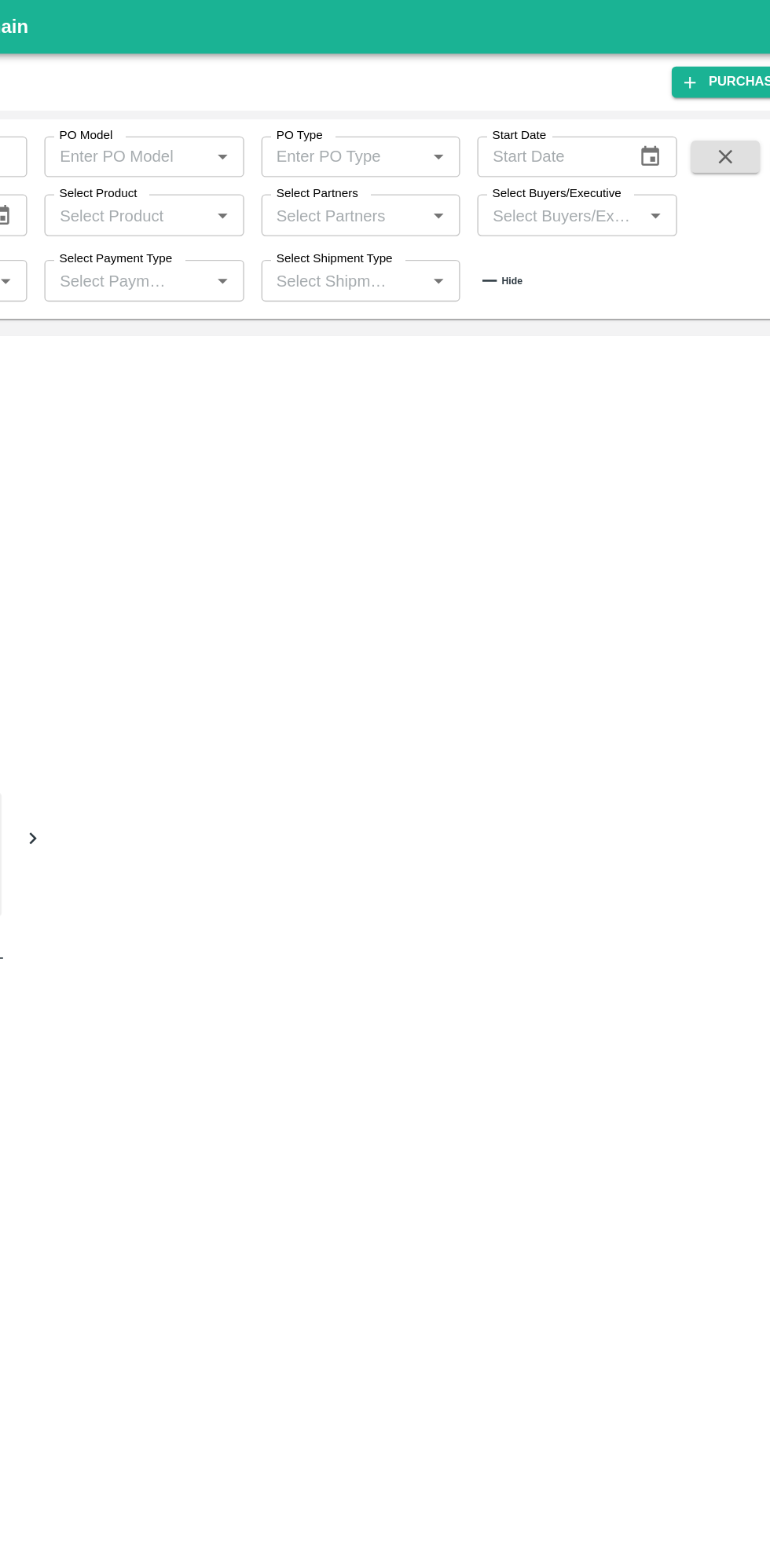
click at [575, 158] on input "Select Buyers/Executive" at bounding box center [546, 157] width 110 height 20
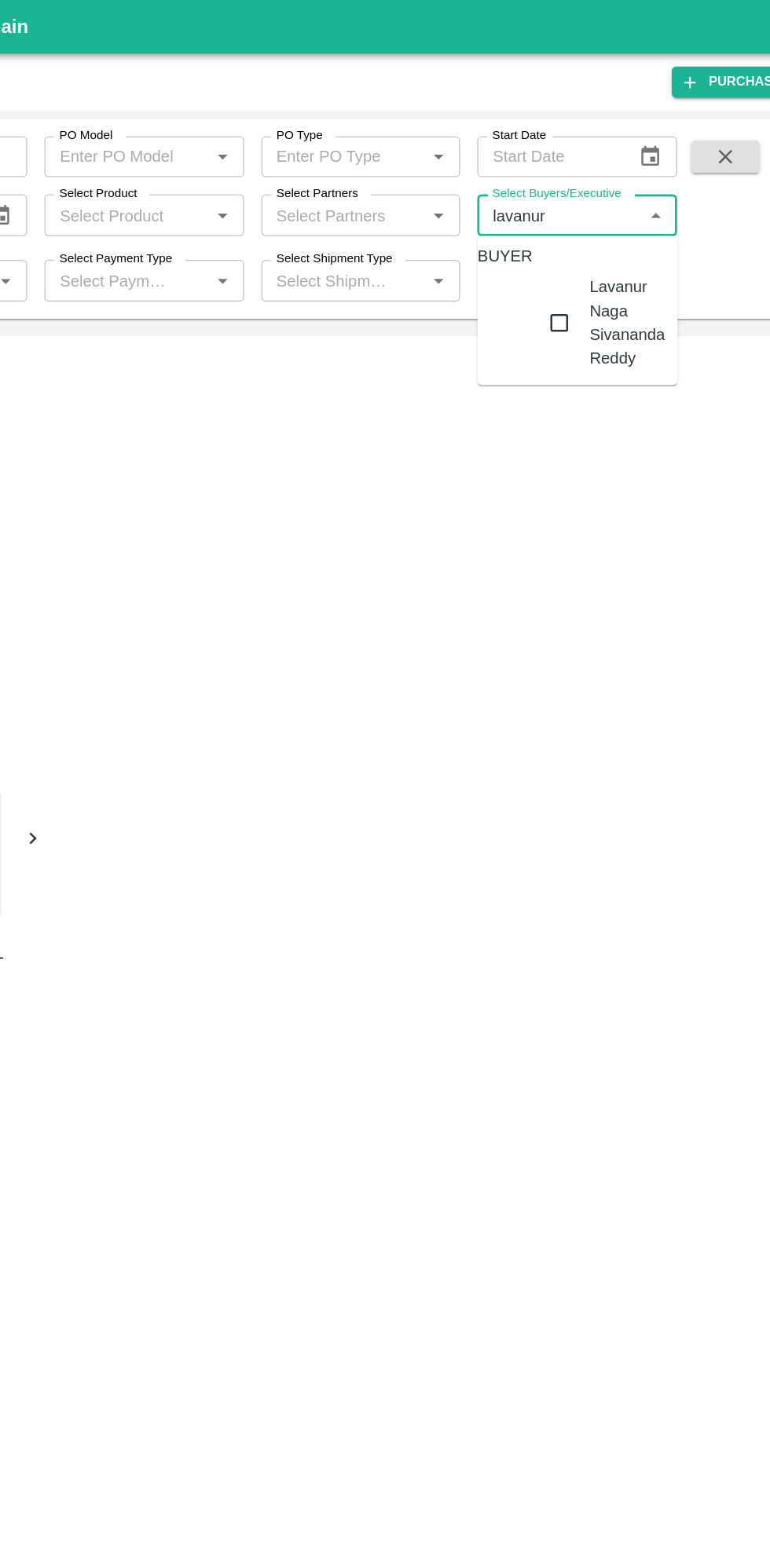
type input "lavanur"
click at [586, 240] on div "Lavanur Naga Sivananda Reddy" at bounding box center [597, 236] width 55 height 70
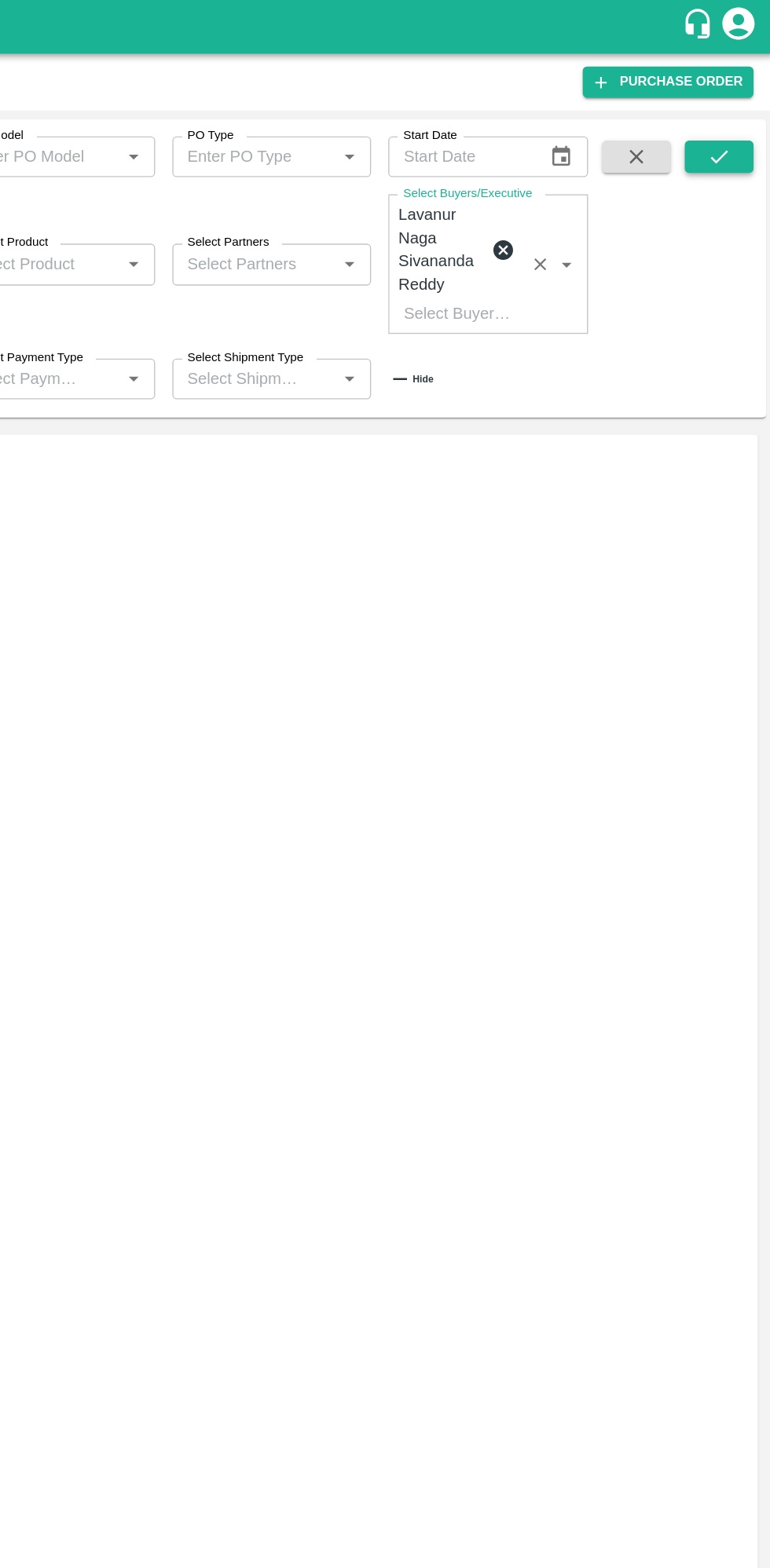
click at [729, 115] on icon "submit" at bounding box center [729, 115] width 17 height 17
